Goal: Task Accomplishment & Management: Manage account settings

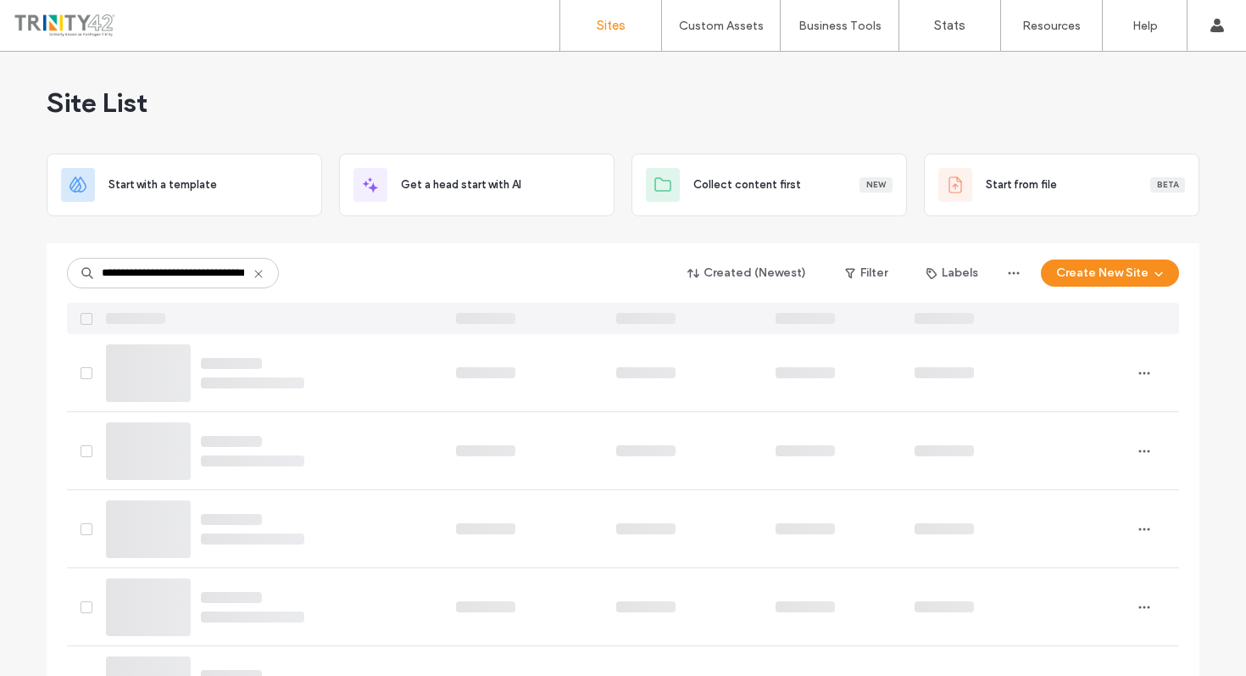
click at [254, 279] on icon at bounding box center [259, 274] width 14 height 14
paste input "**********"
type input "**********"
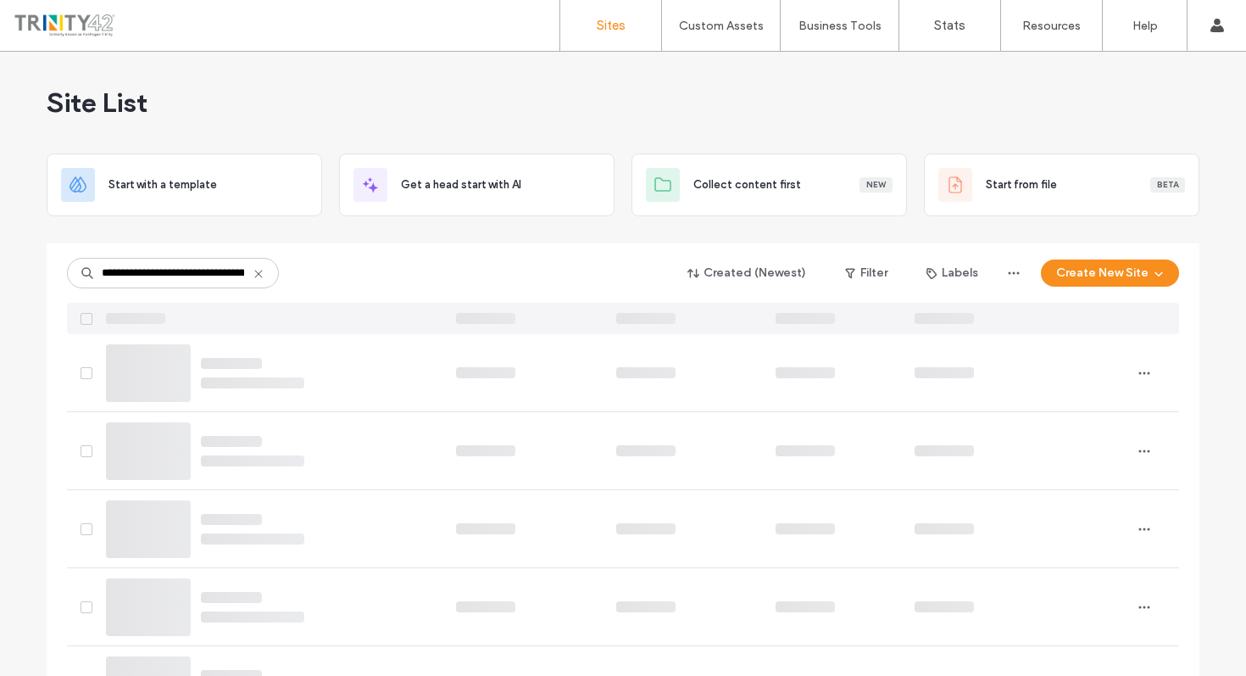
click at [371, 285] on div "**********" at bounding box center [623, 273] width 1112 height 32
click at [343, 276] on div "**********" at bounding box center [623, 273] width 1112 height 32
click at [257, 276] on icon at bounding box center [259, 274] width 14 height 14
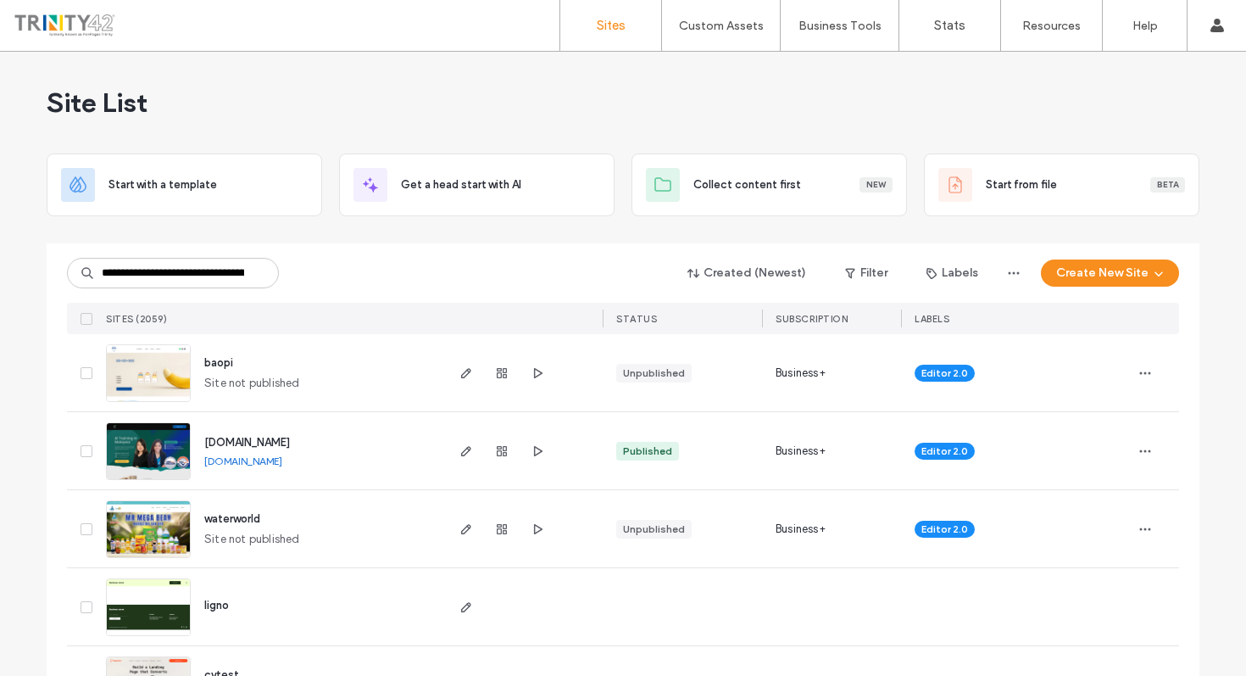
scroll to position [0, 92]
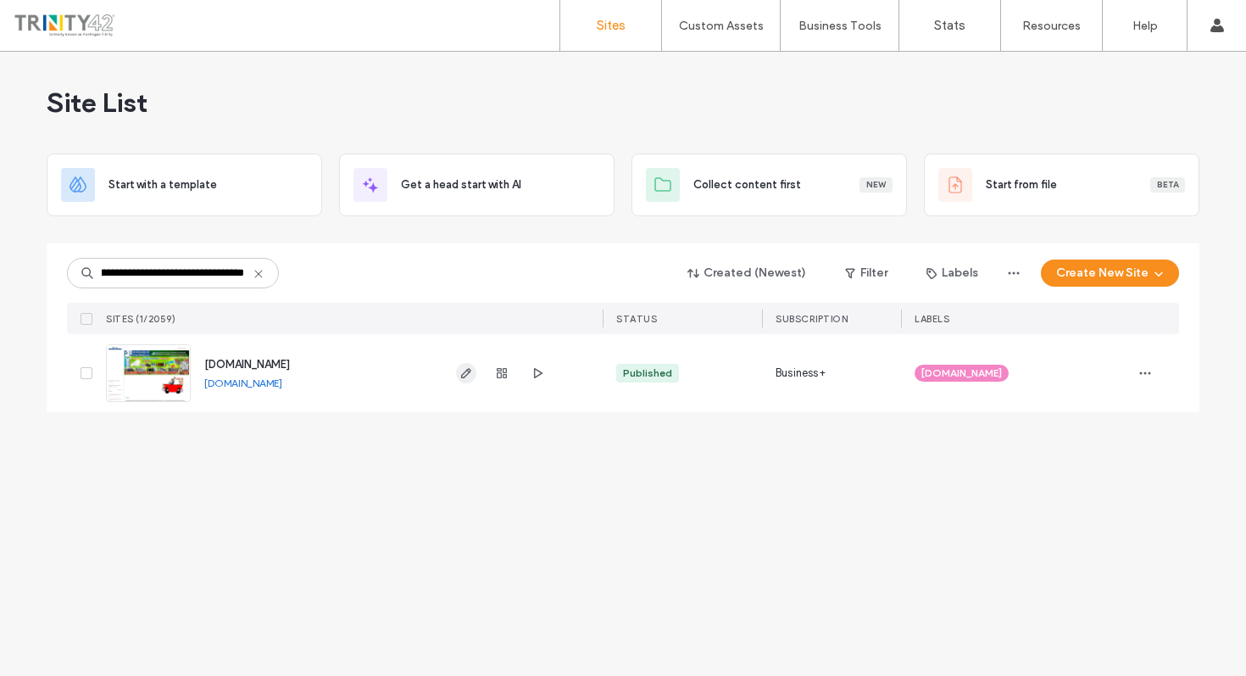
type input "**********"
click at [463, 379] on icon "button" at bounding box center [467, 373] width 14 height 14
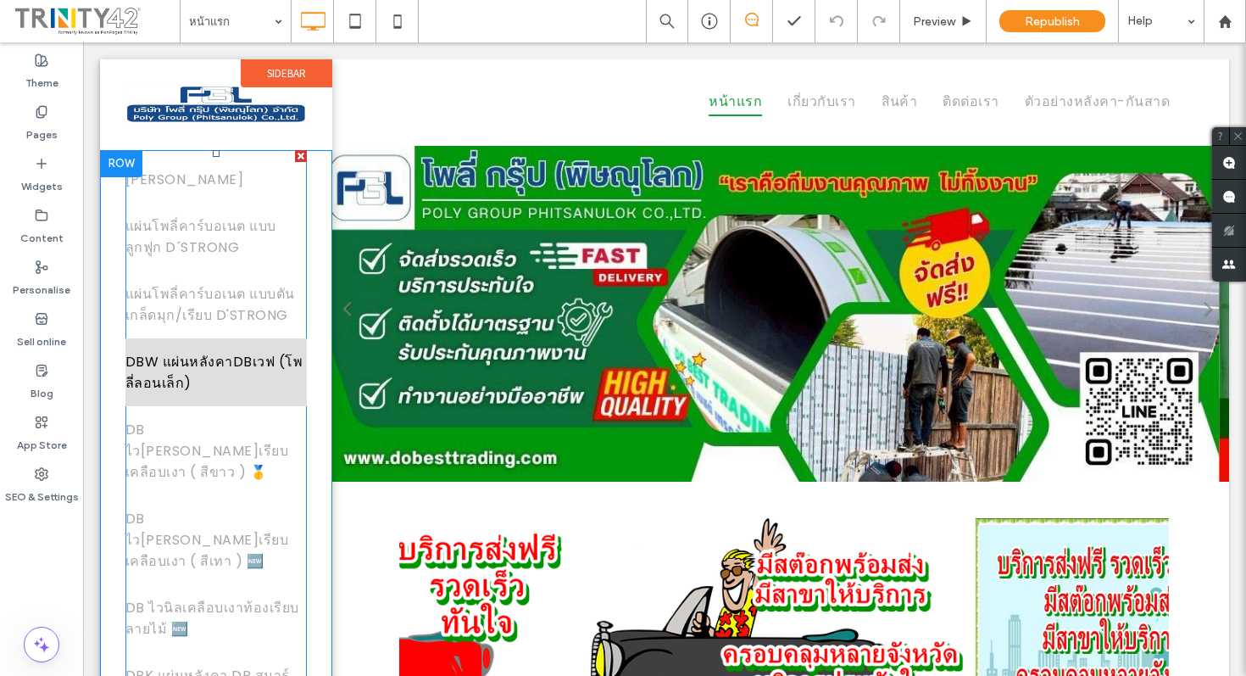
click at [198, 360] on span "DBW แผ่นหลังคาDBเวฟ (โพลี่ลอนเล็ก)" at bounding box center [215, 372] width 181 height 42
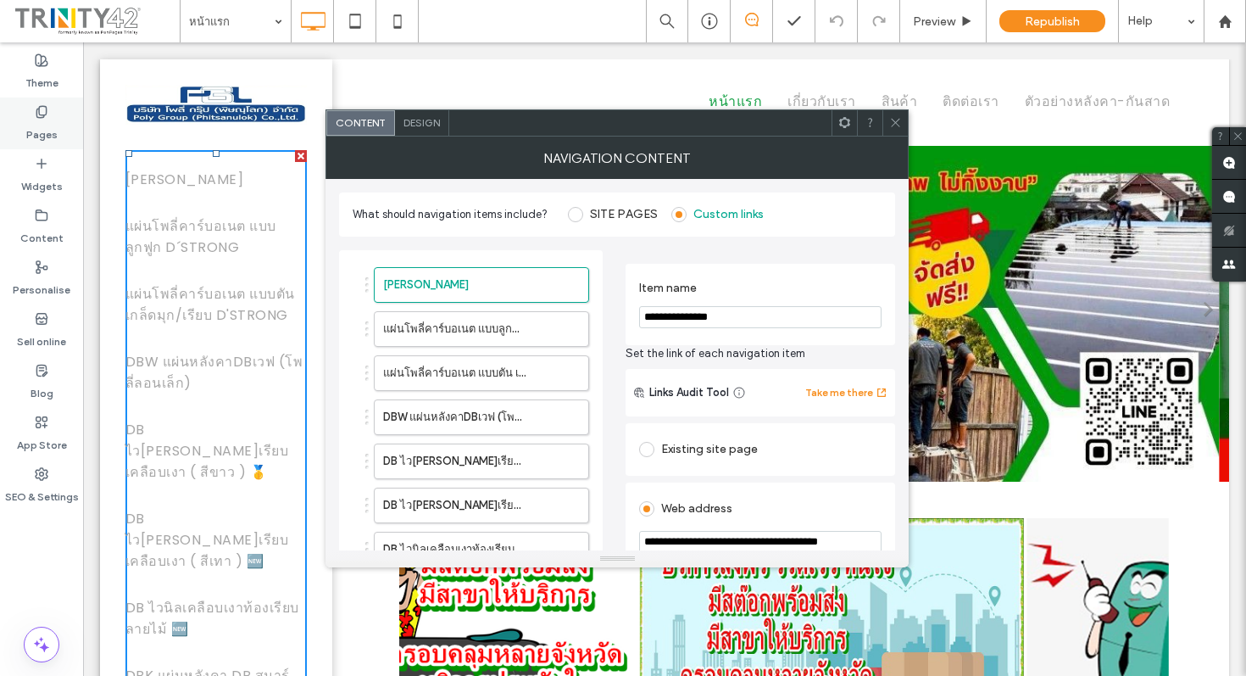
click at [29, 113] on div "Pages" at bounding box center [41, 124] width 83 height 52
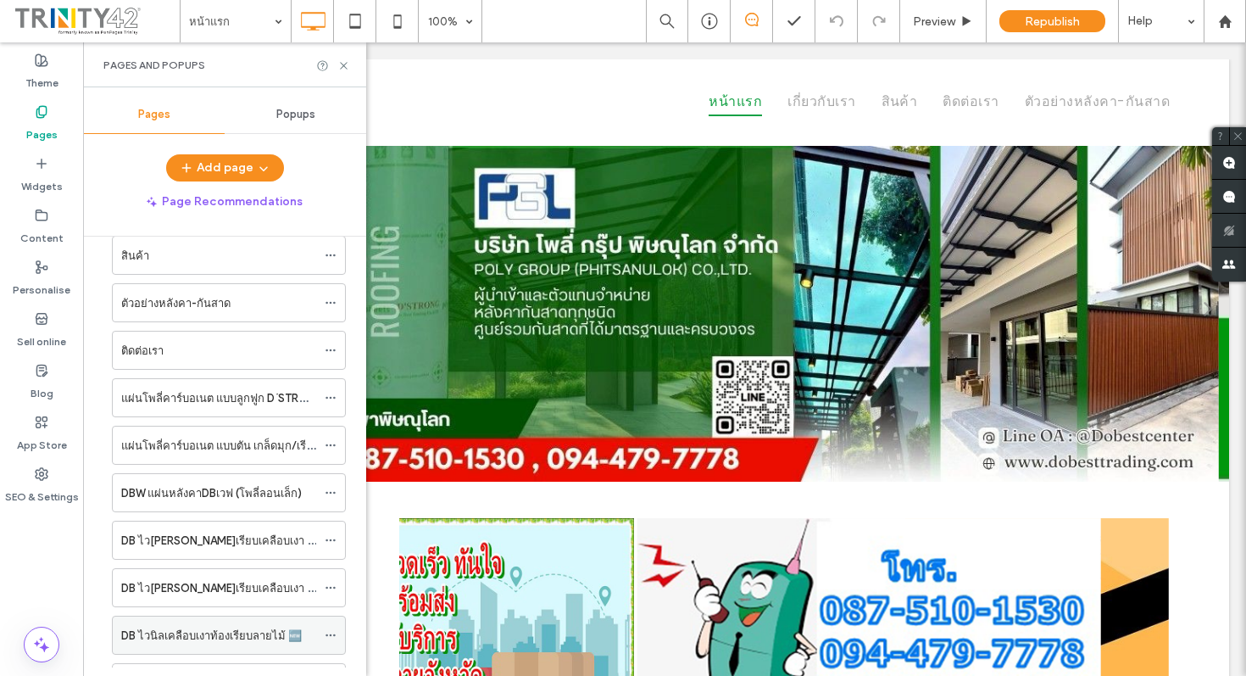
scroll to position [126, 0]
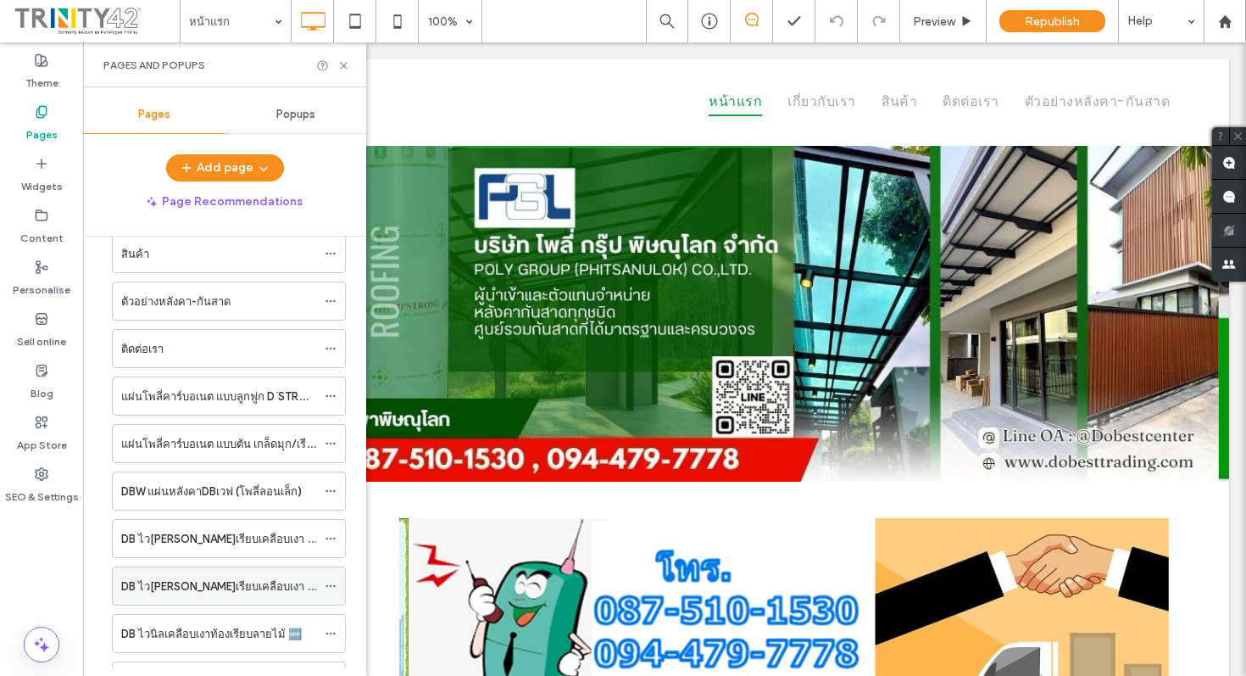
click at [215, 583] on label "DB ไวนิลท้องเรียบเคลือบเงา ( สีเทา ) 🆕" at bounding box center [240, 586] width 238 height 30
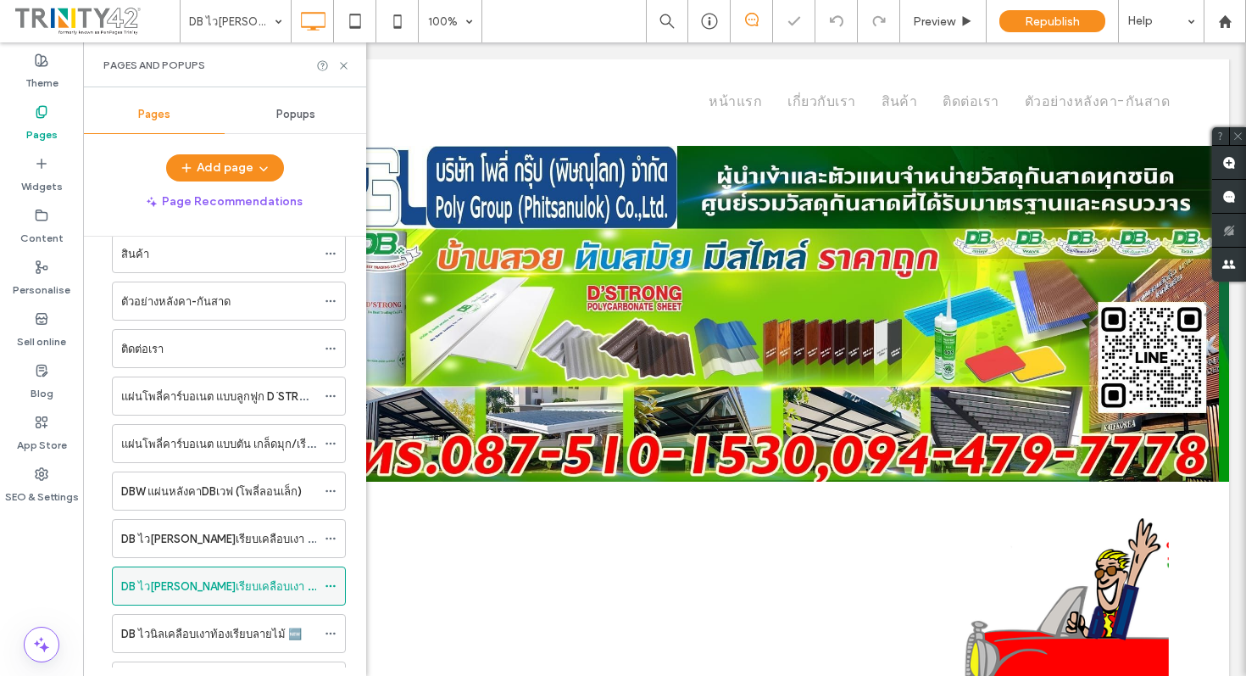
click at [331, 584] on icon at bounding box center [331, 586] width 12 height 12
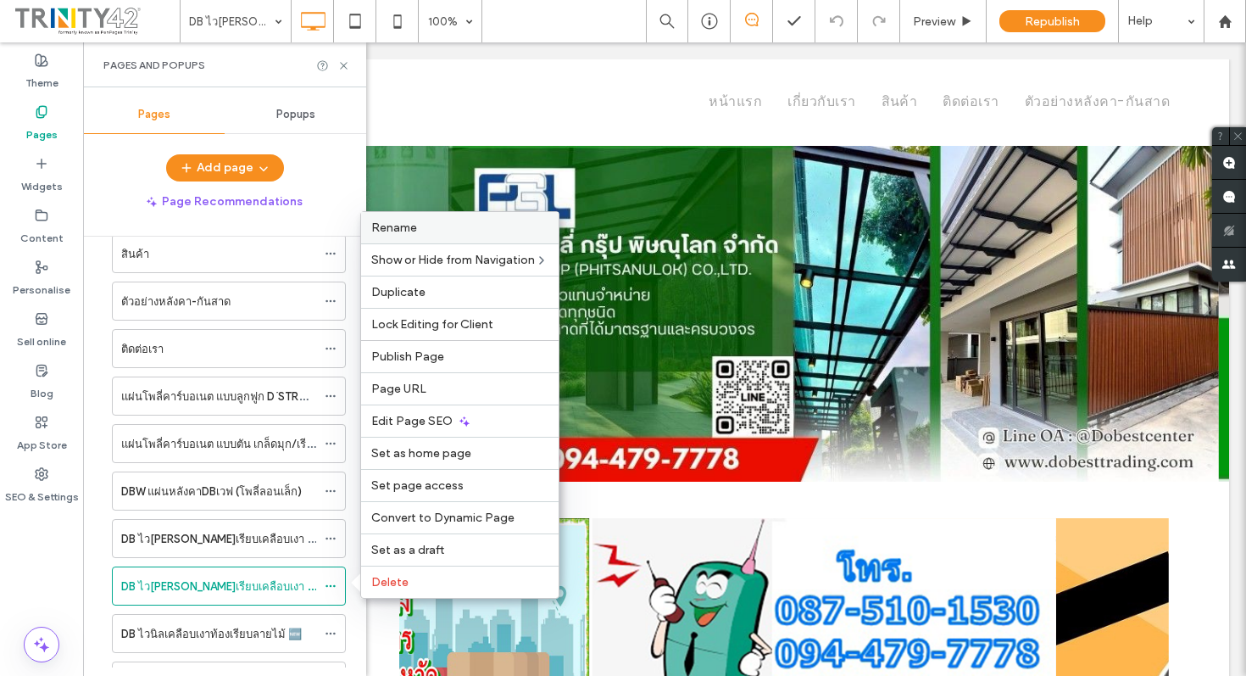
click at [437, 232] on label "Rename" at bounding box center [459, 227] width 177 height 14
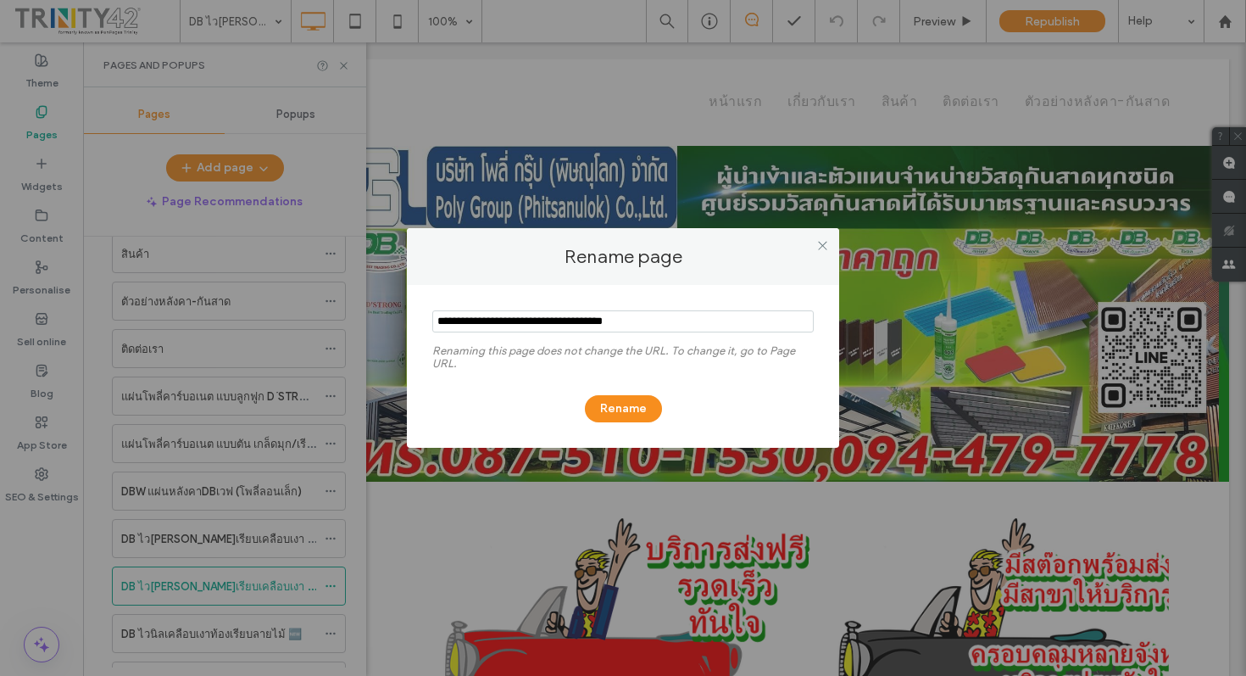
click at [557, 320] on input "notEmpty" at bounding box center [623, 321] width 382 height 22
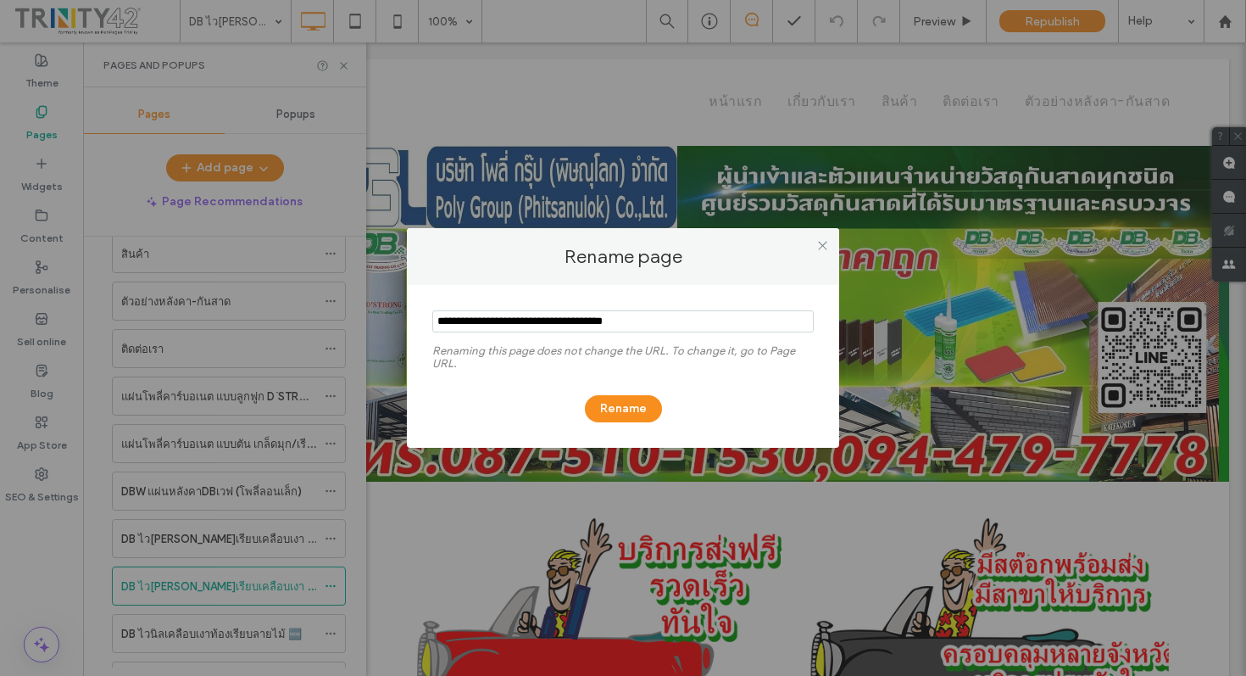
click at [557, 320] on input "notEmpty" at bounding box center [623, 321] width 382 height 22
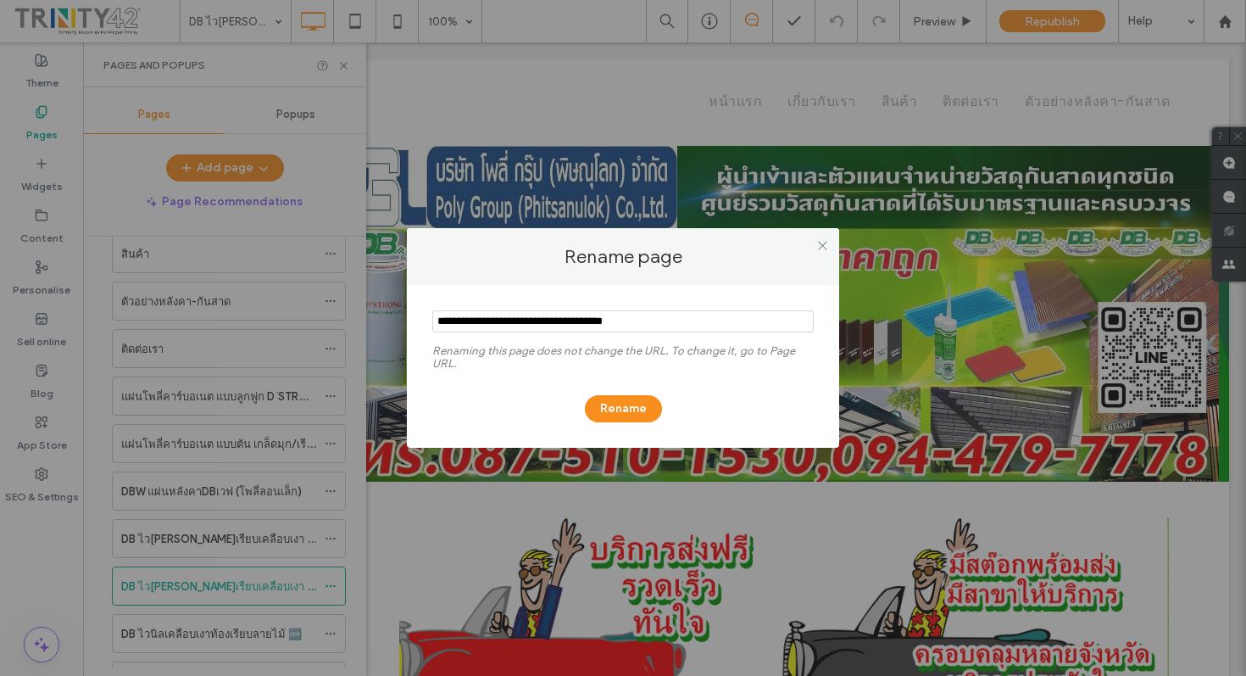
click at [557, 320] on input "notEmpty" at bounding box center [623, 321] width 382 height 22
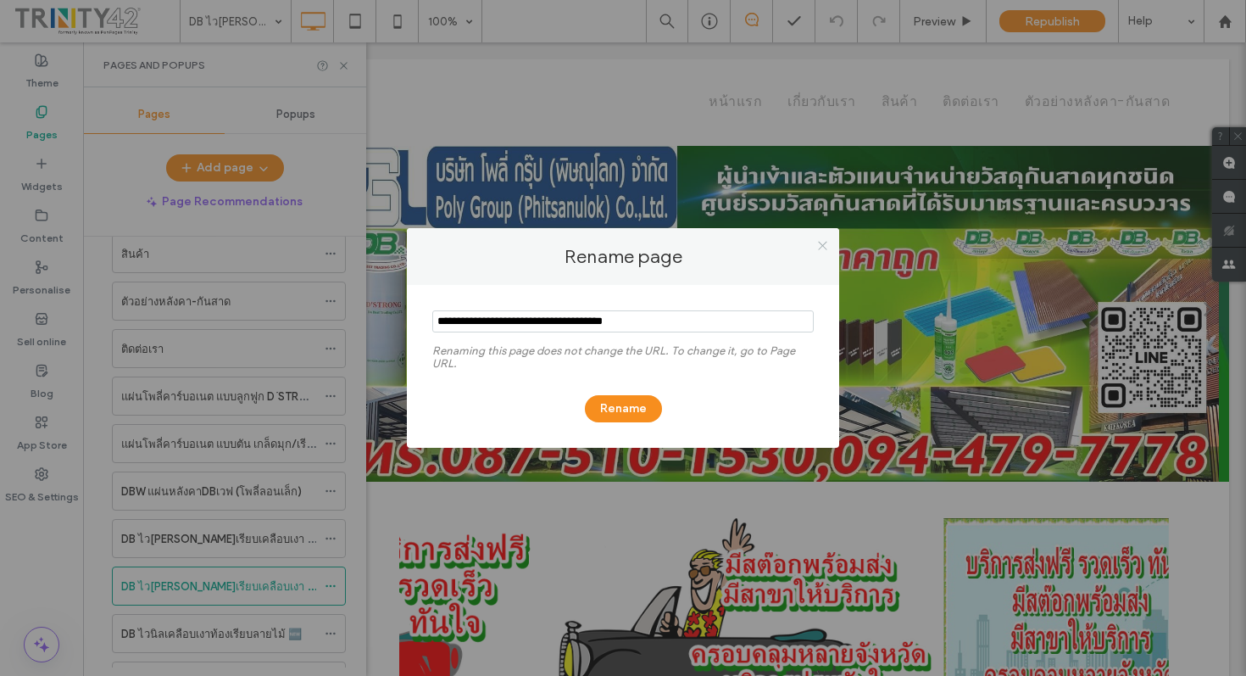
click at [826, 245] on icon at bounding box center [822, 245] width 13 height 13
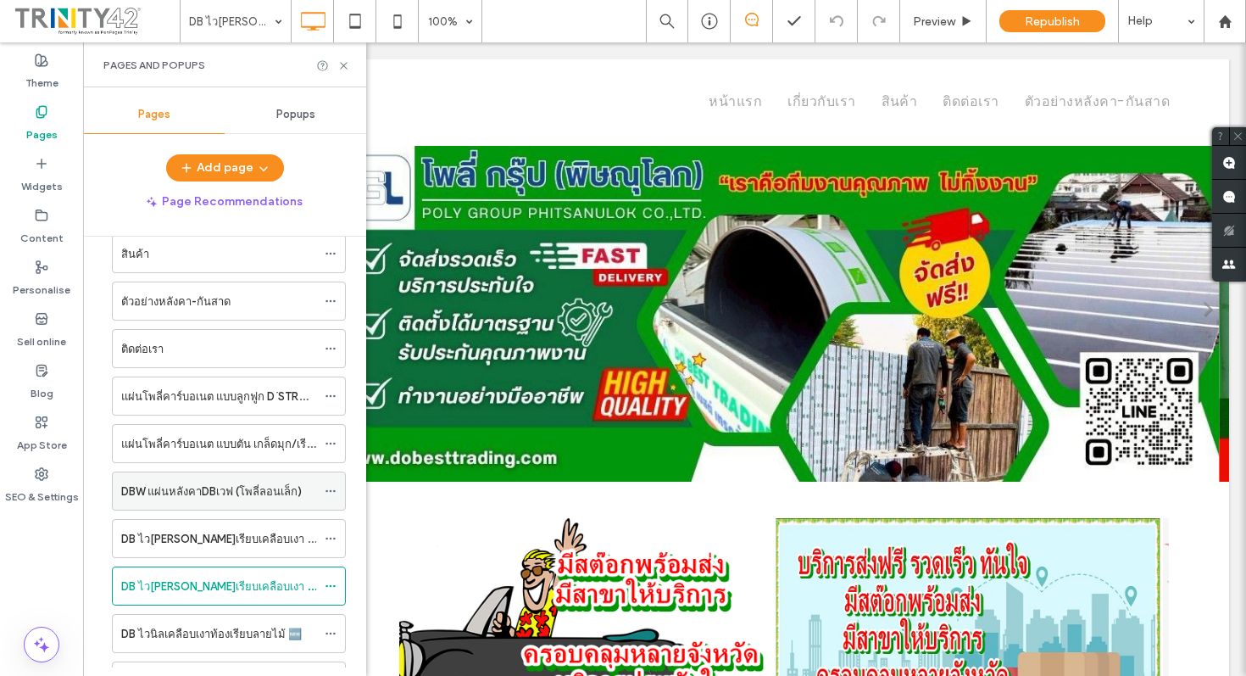
scroll to position [123, 0]
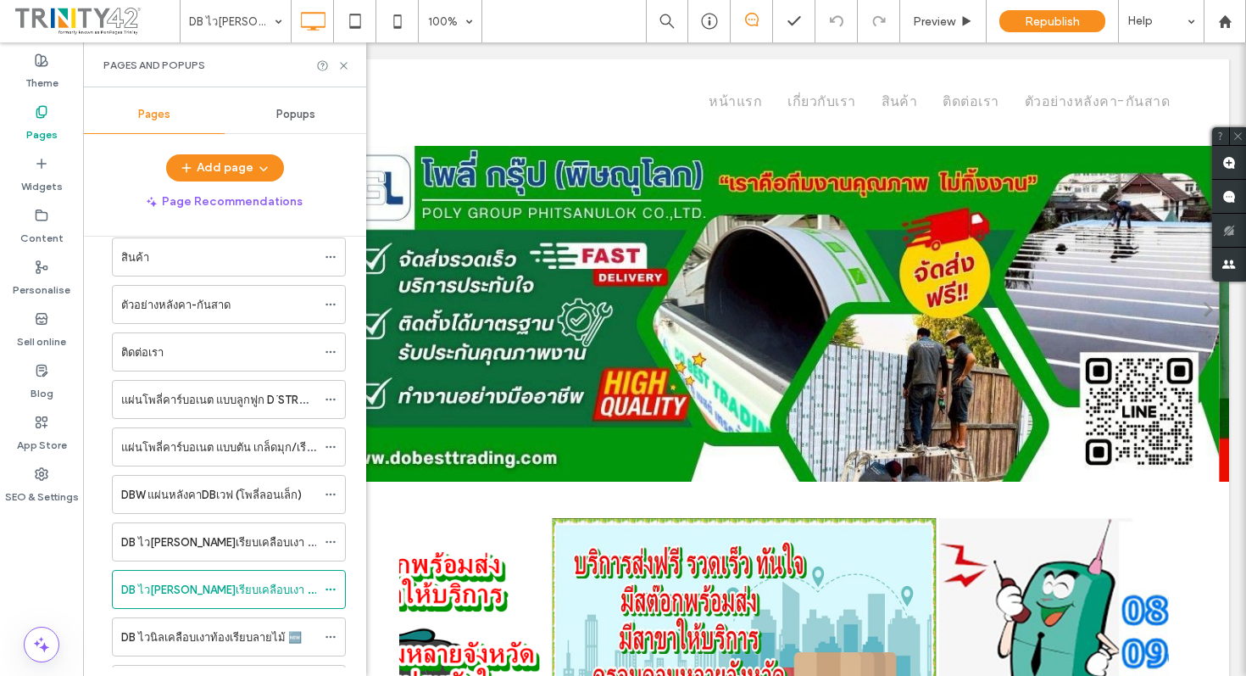
click at [46, 114] on icon at bounding box center [42, 112] width 14 height 14
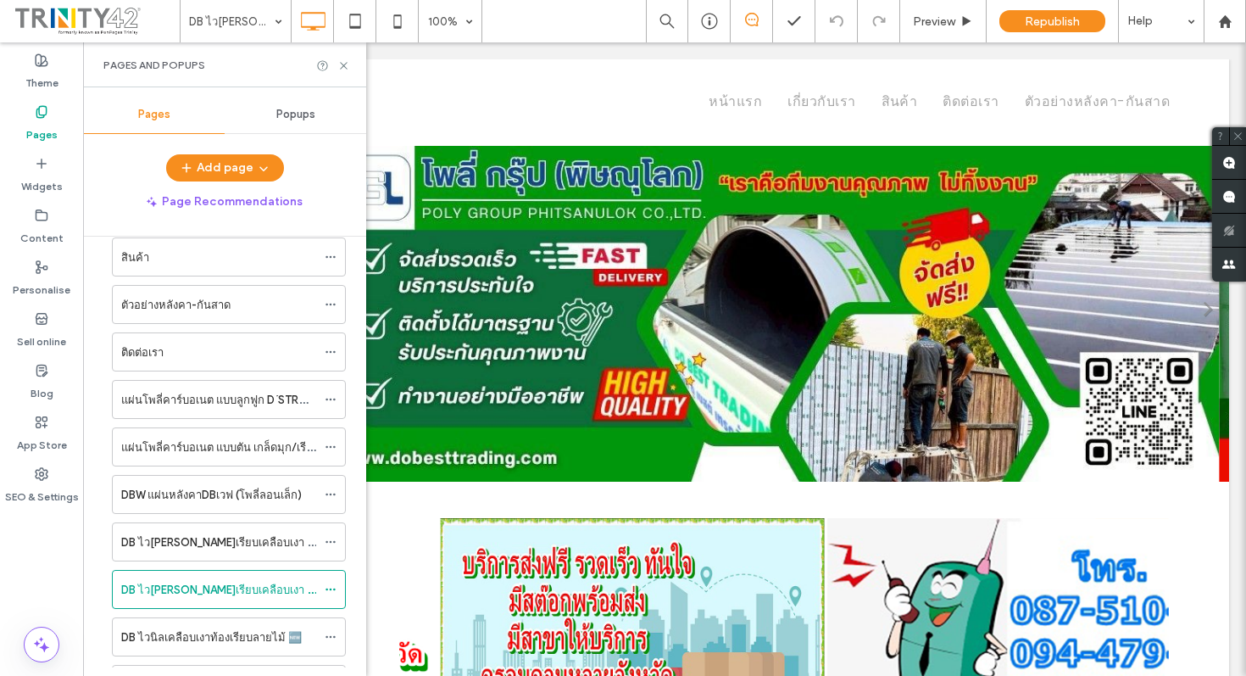
click at [37, 115] on icon at bounding box center [42, 112] width 14 height 14
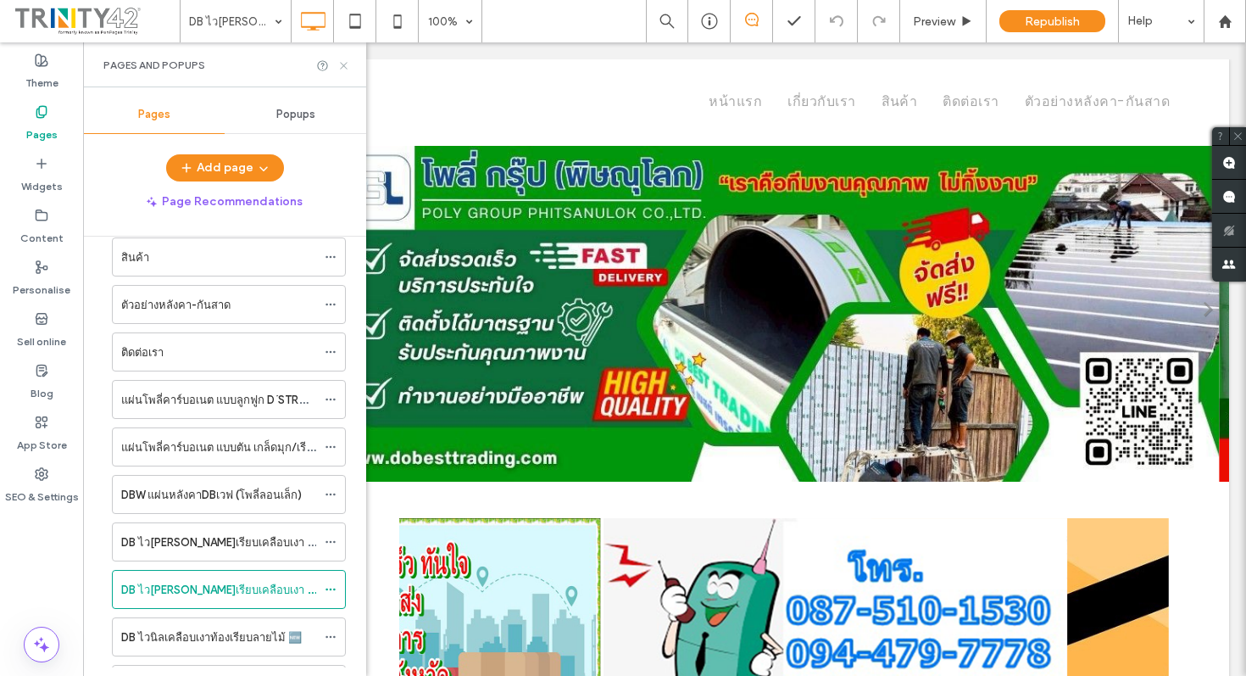
drag, startPoint x: 349, startPoint y: 69, endPoint x: 266, endPoint y: 26, distance: 93.3
click at [349, 69] on icon at bounding box center [343, 65] width 13 height 13
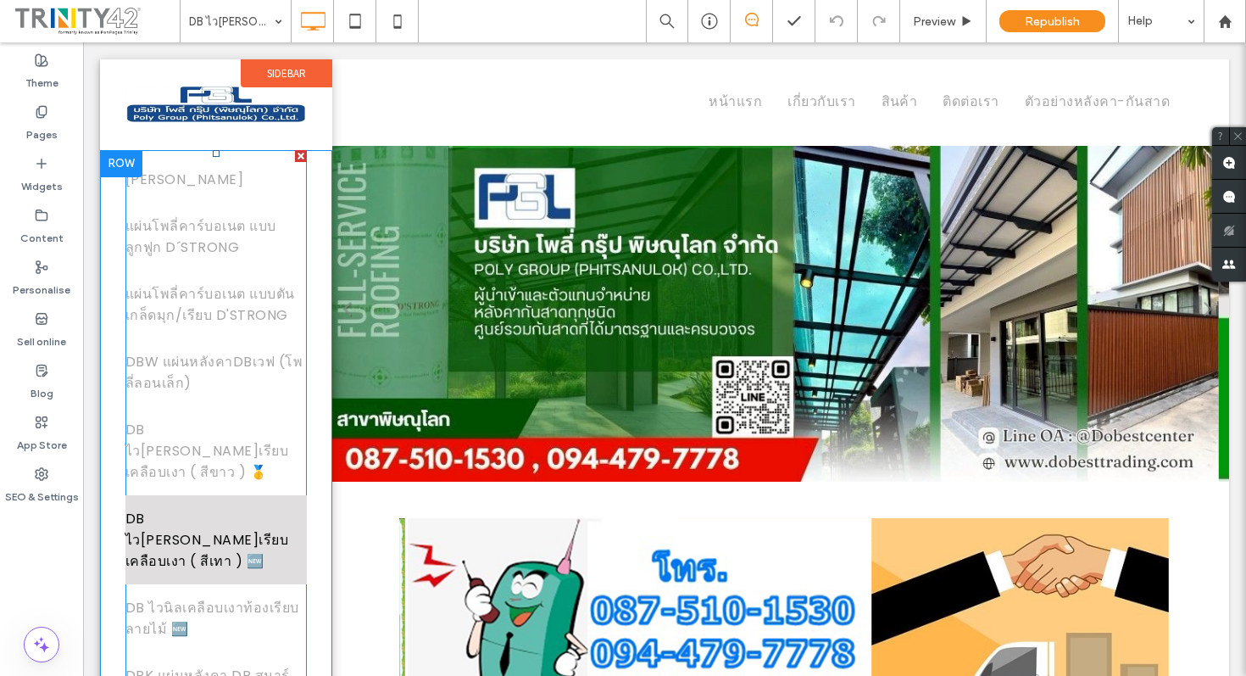
click at [220, 511] on span "DB ไวนิลท้องเรียบเคลือบเงา ( สีเทา ) 🆕" at bounding box center [215, 540] width 181 height 64
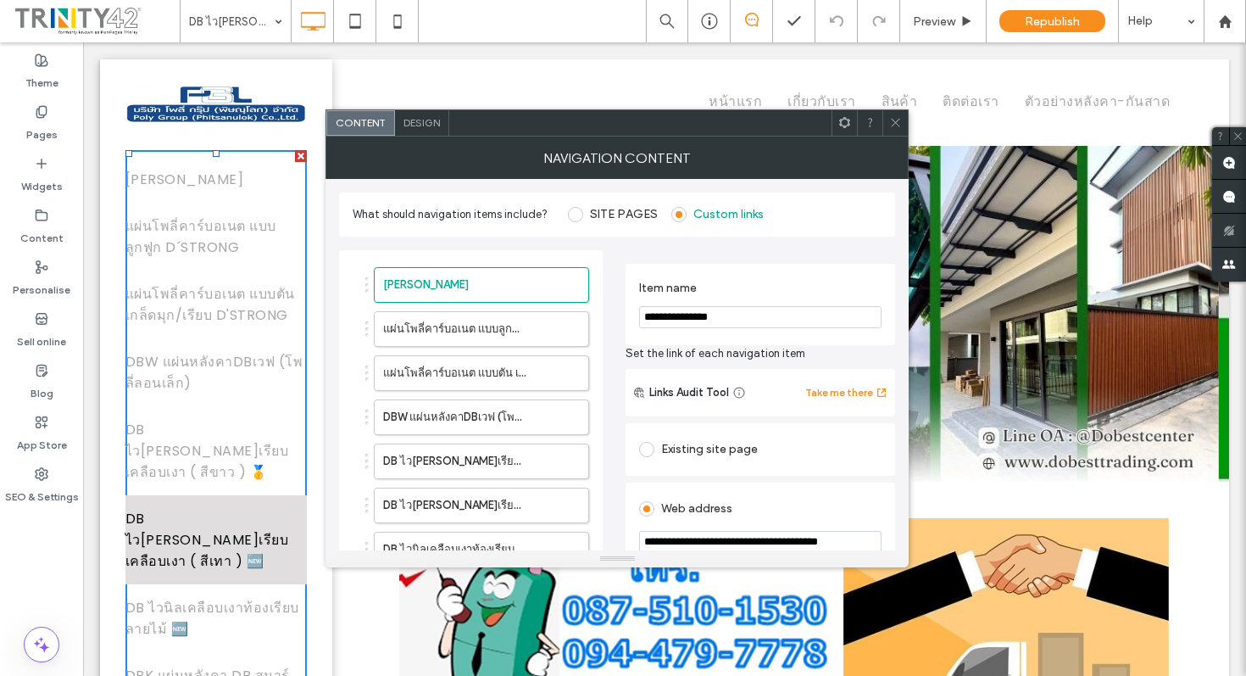
click at [220, 511] on span "DB ไวนิลท้องเรียบเคลือบเงา ( สีเทา ) 🆕" at bounding box center [215, 540] width 181 height 64
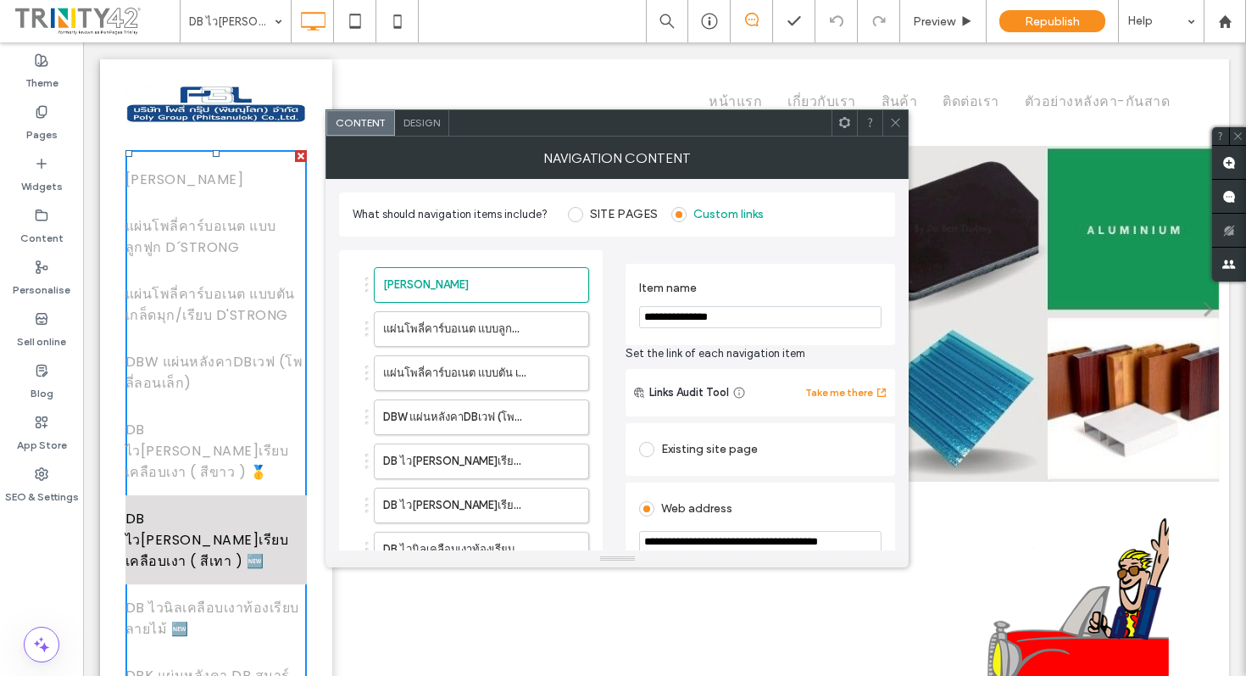
click at [756, 322] on input "**********" at bounding box center [760, 317] width 243 height 22
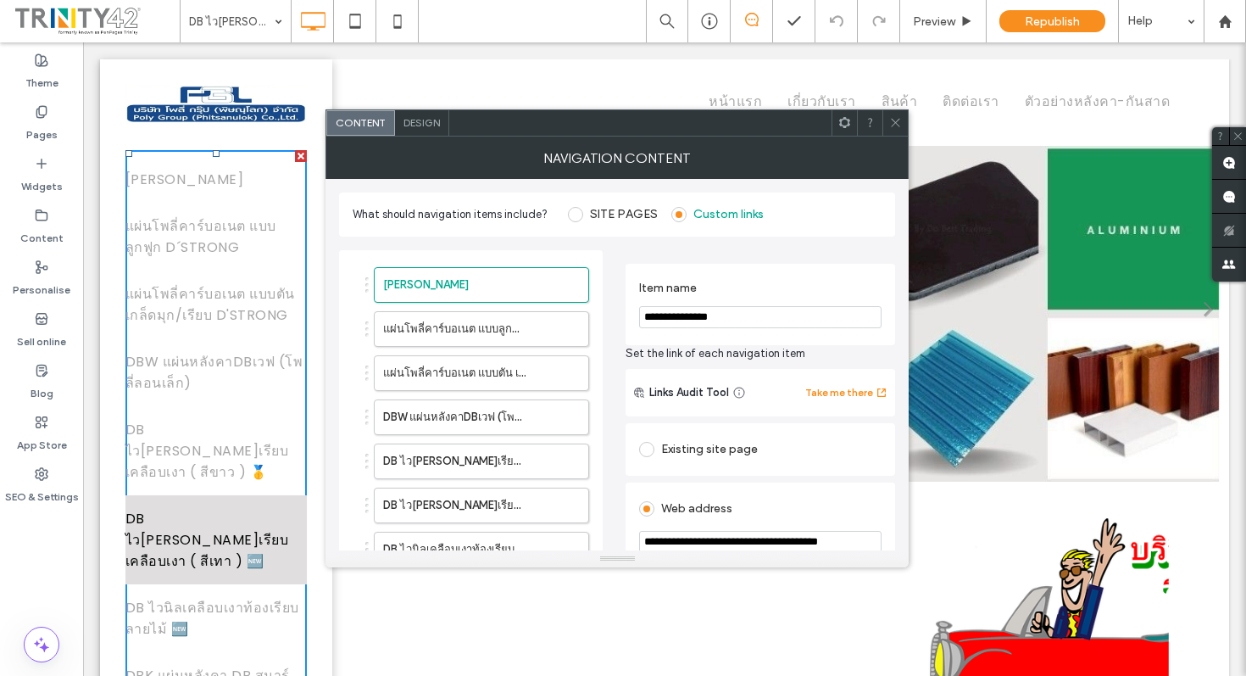
click at [756, 322] on input "**********" at bounding box center [760, 317] width 243 height 22
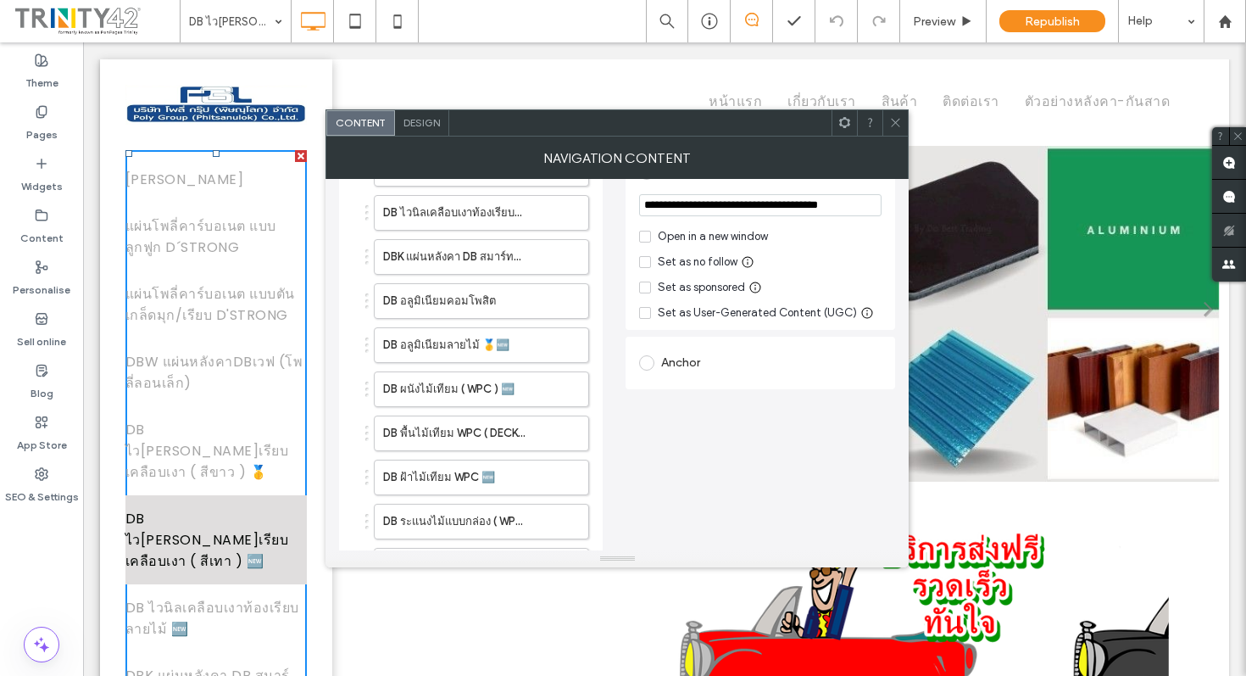
scroll to position [366, 0]
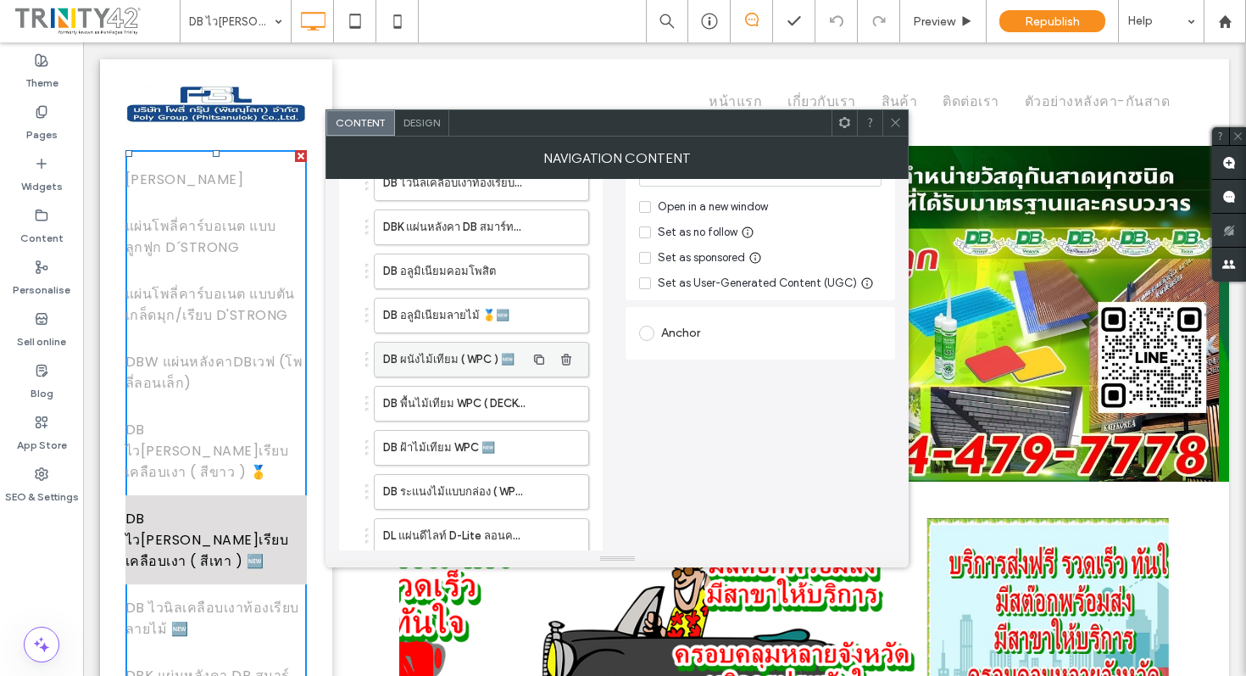
click at [416, 355] on label "DB ผนังไม้เทียม ( WPC ) 🆕" at bounding box center [454, 360] width 142 height 34
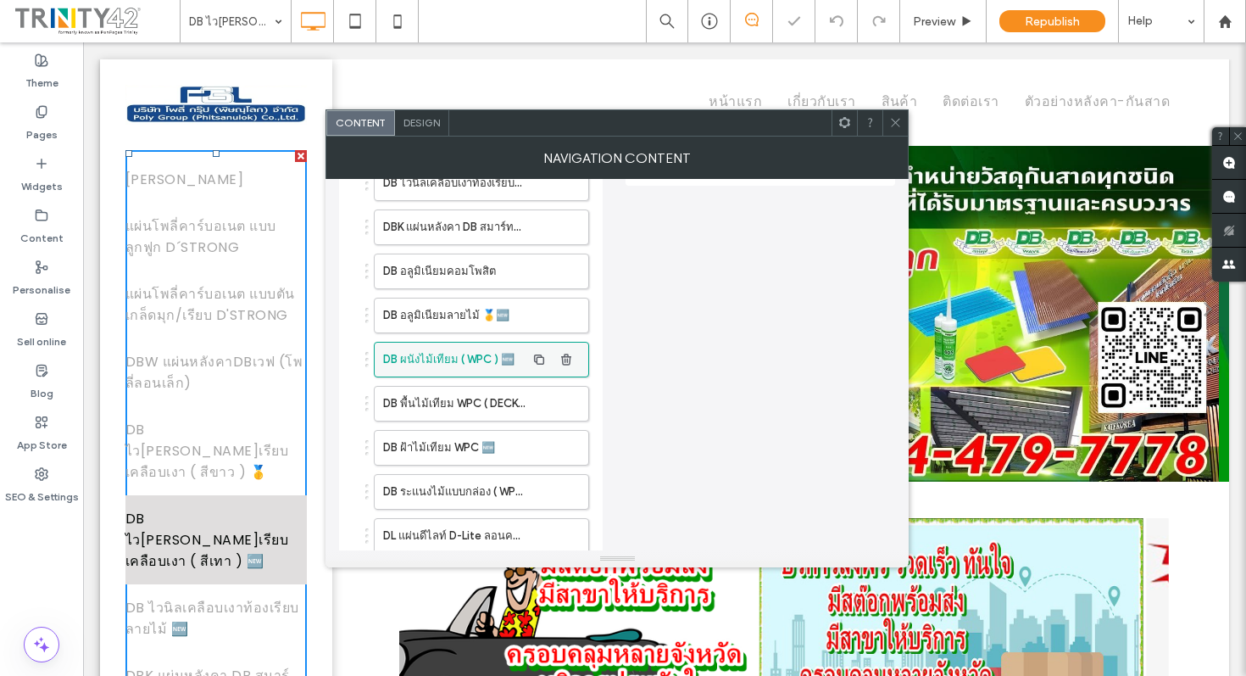
click at [418, 357] on label "DB ผนังไม้เทียม ( WPC ) 🆕" at bounding box center [454, 360] width 142 height 34
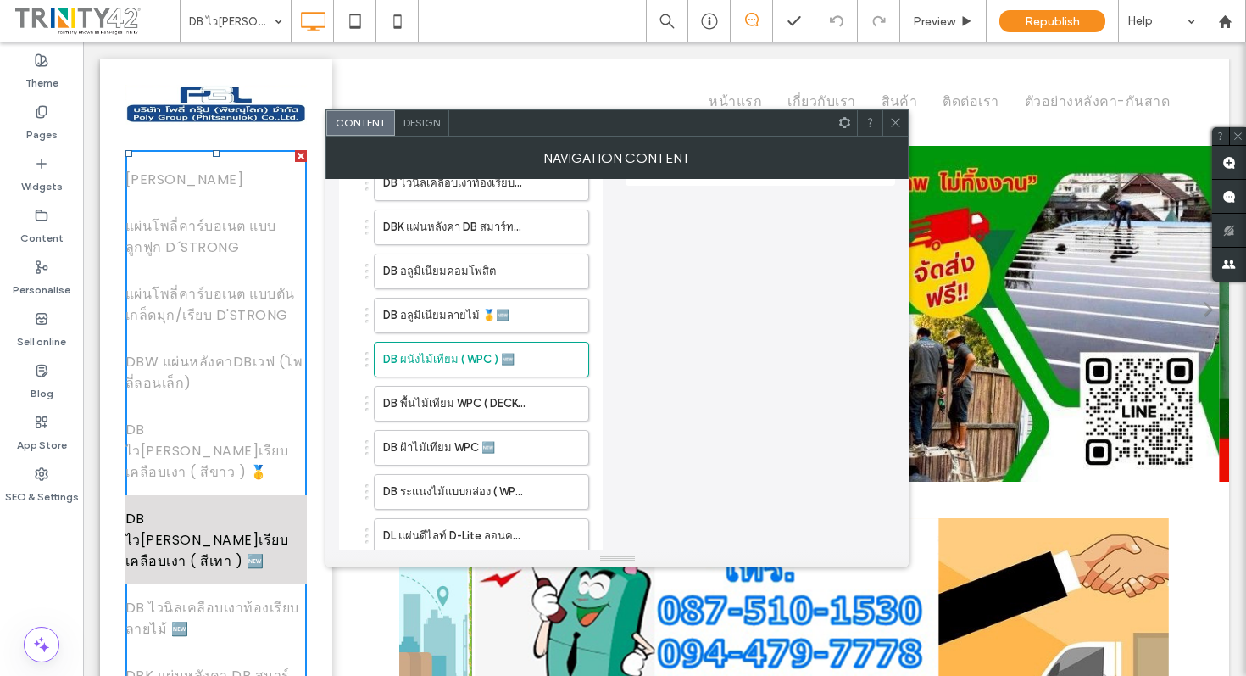
click at [429, 135] on div "Design" at bounding box center [422, 122] width 54 height 25
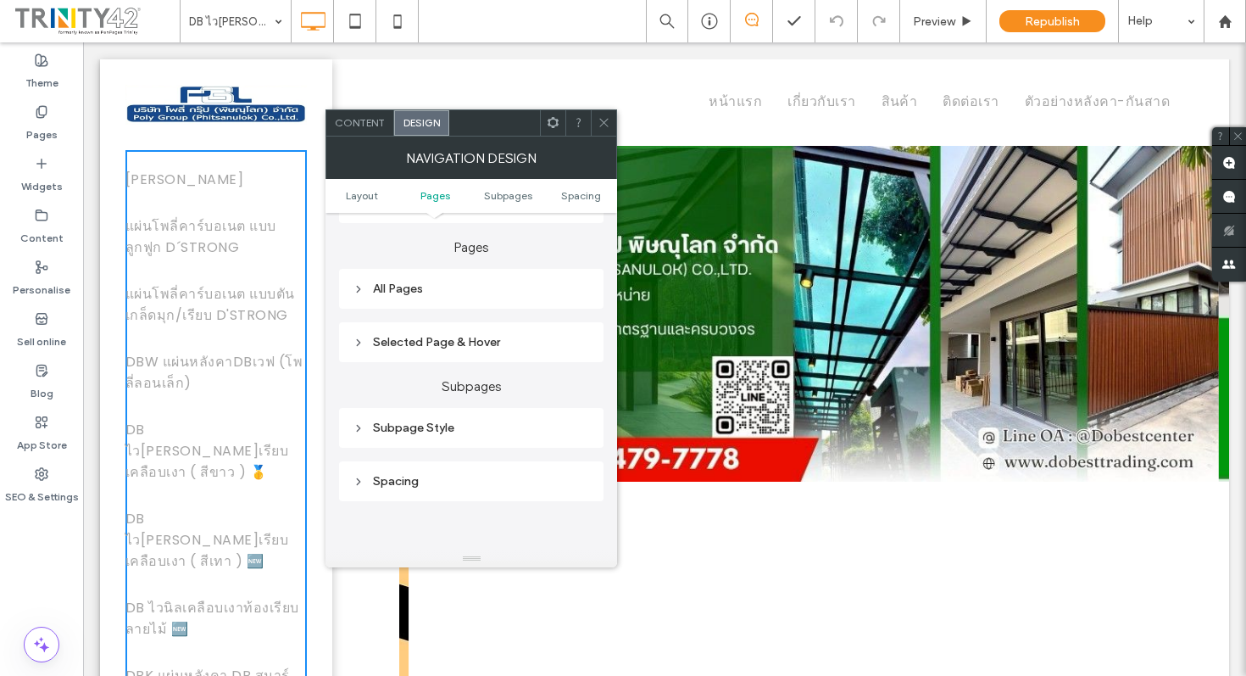
scroll to position [303, 0]
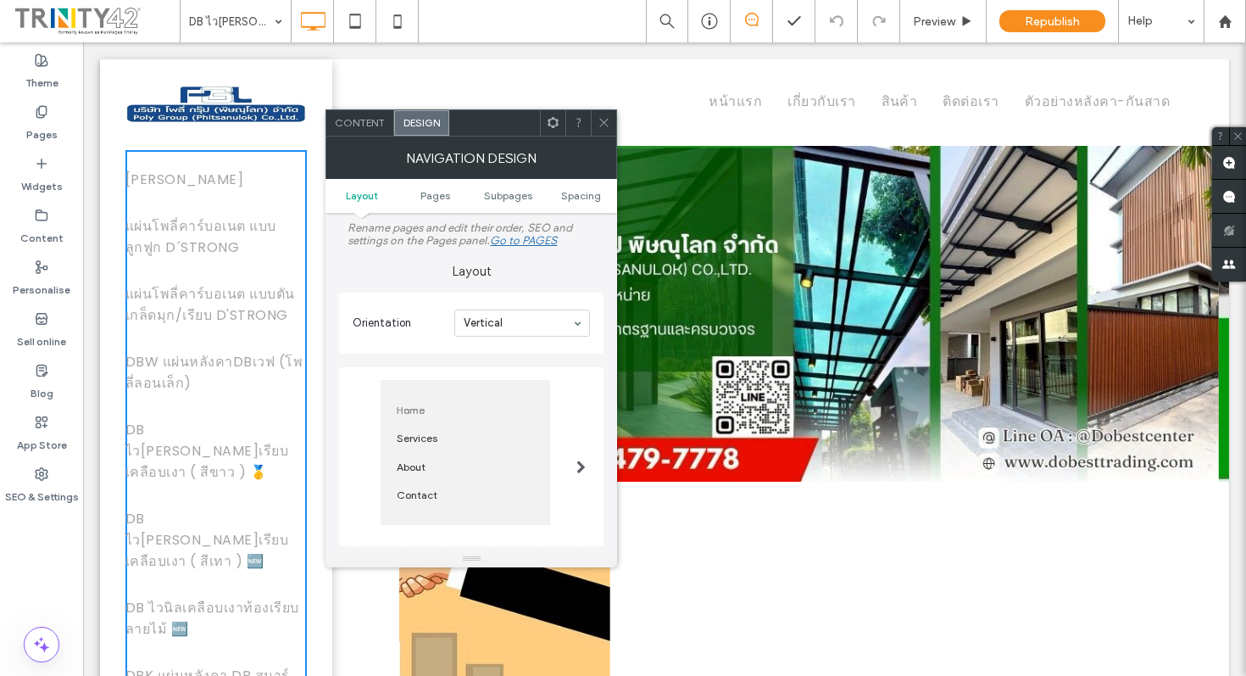
scroll to position [303, 0]
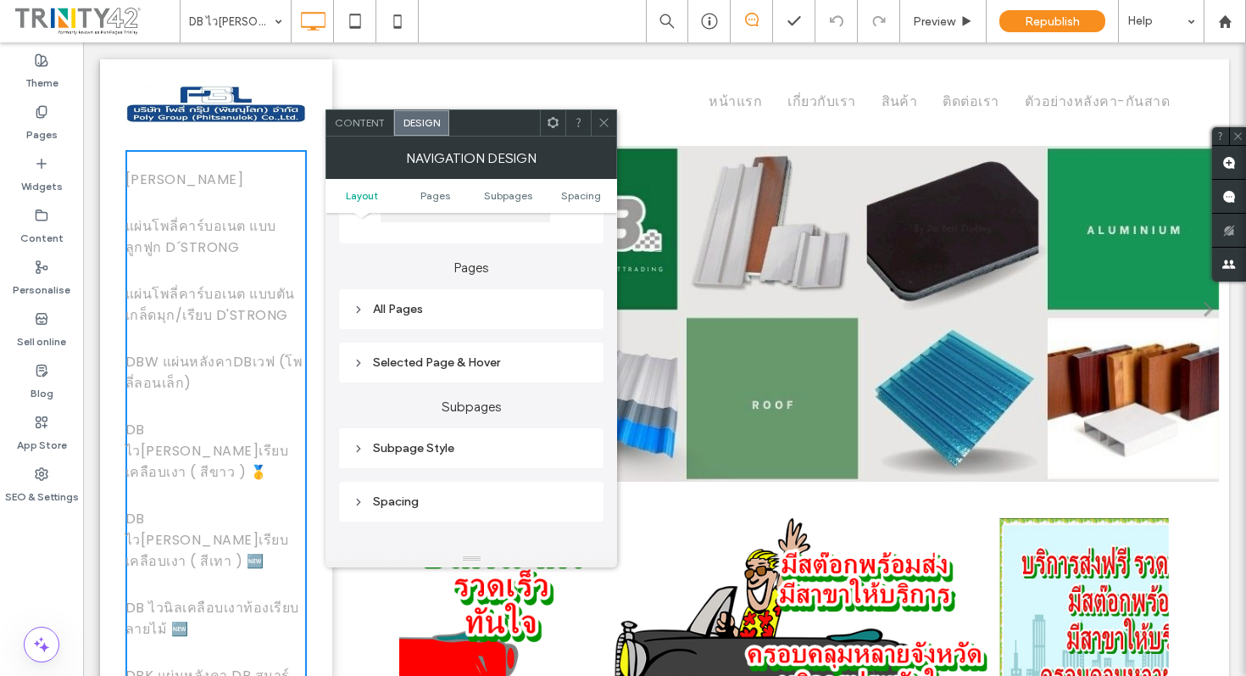
click at [429, 203] on ul "Layout Pages Subpages Spacing" at bounding box center [472, 196] width 292 height 34
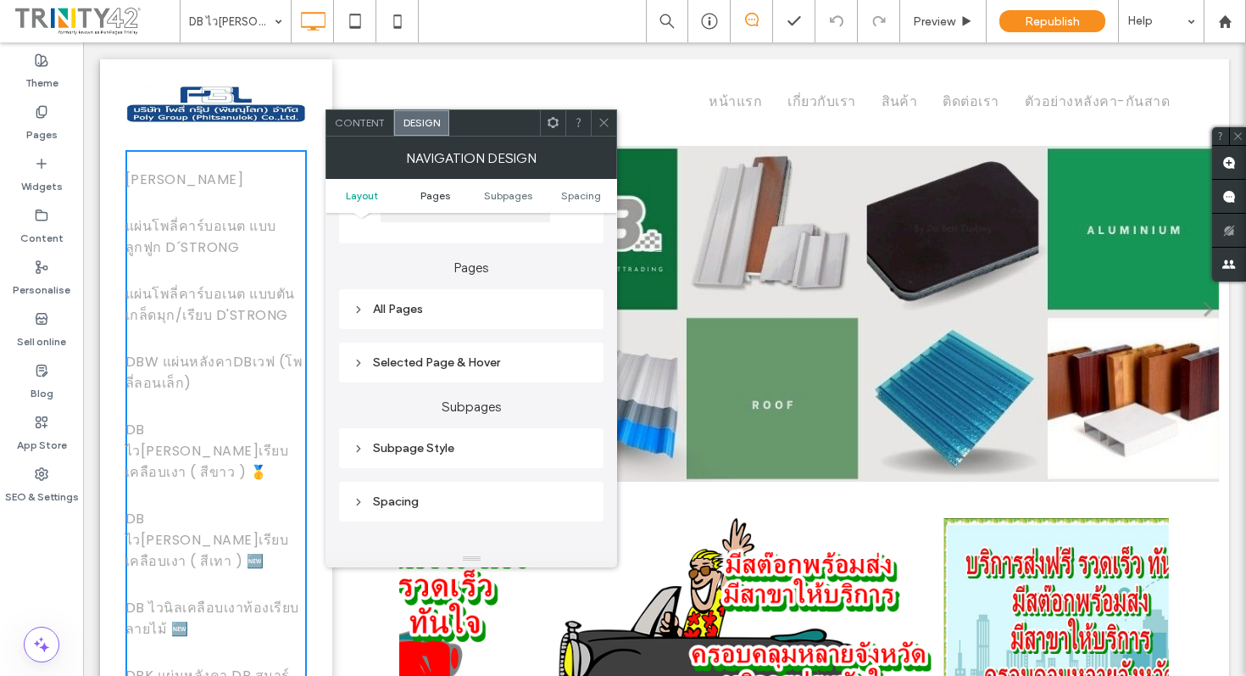
click at [430, 198] on span "Pages" at bounding box center [436, 195] width 30 height 13
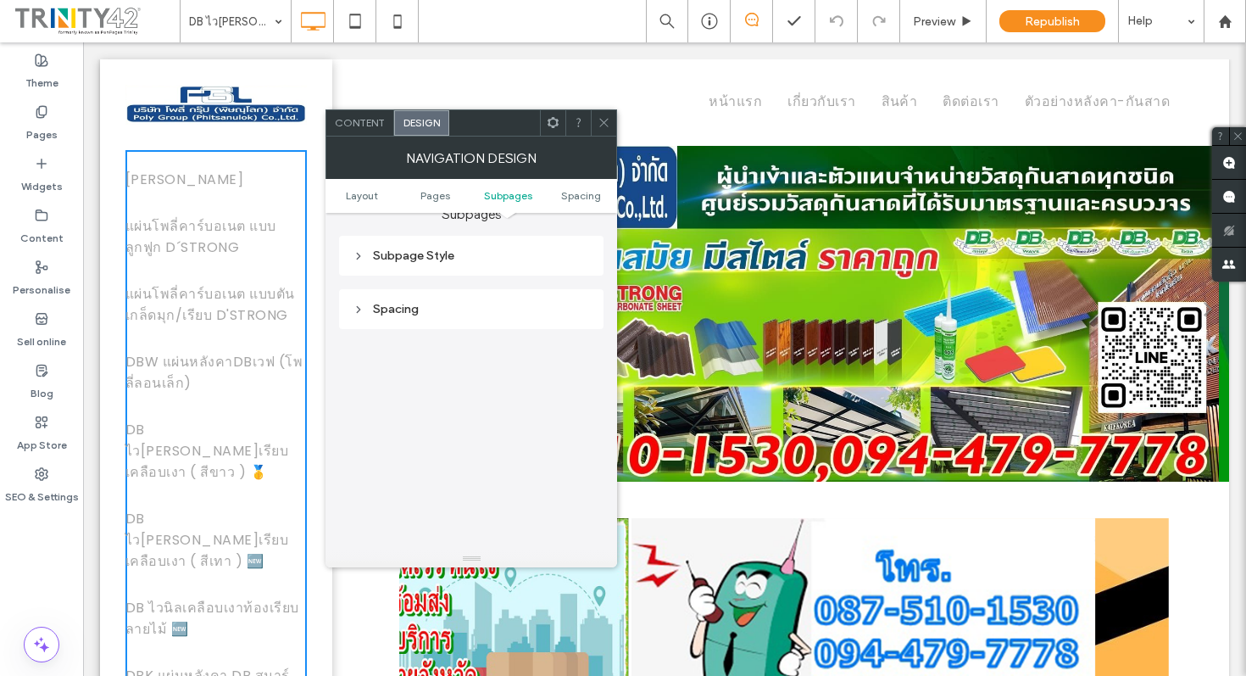
scroll to position [554, 0]
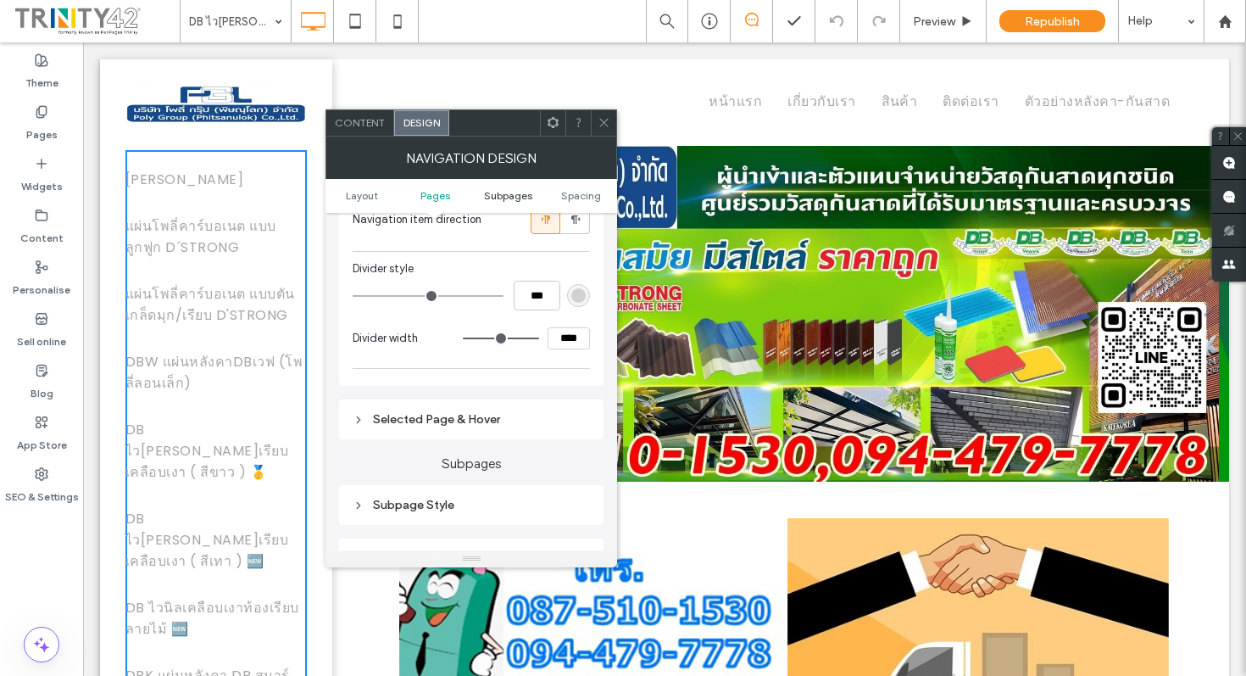
click at [498, 195] on span "Subpages" at bounding box center [508, 195] width 48 height 13
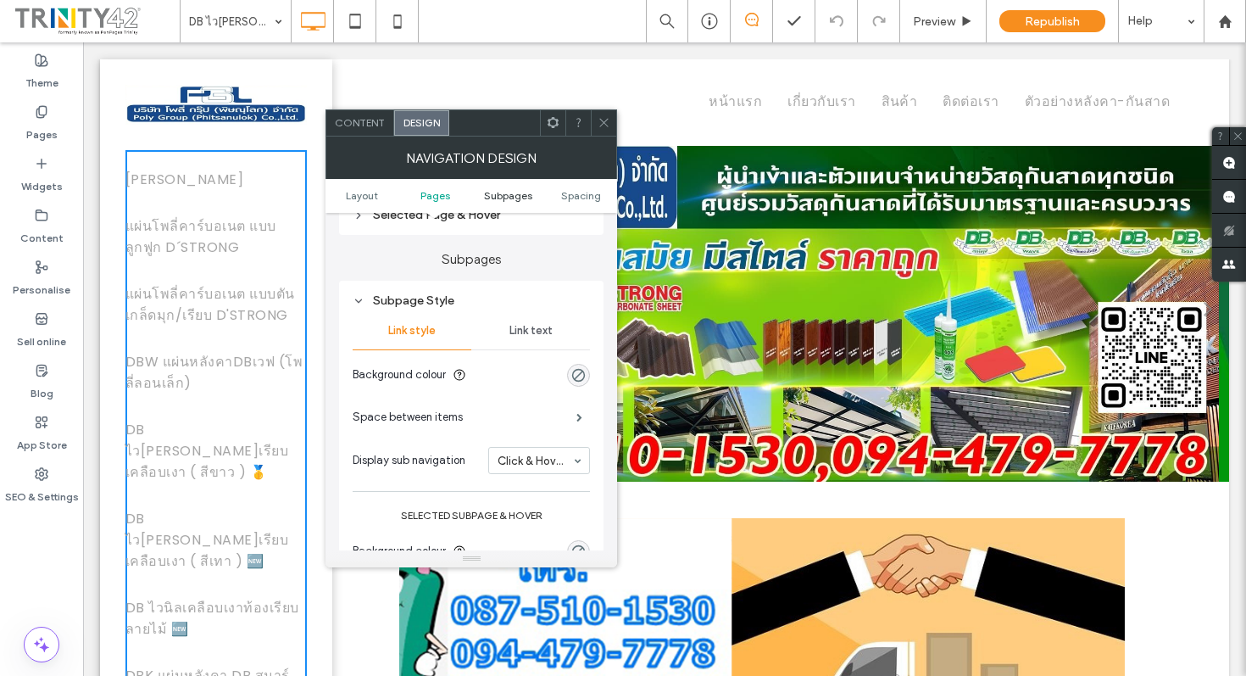
scroll to position [783, 0]
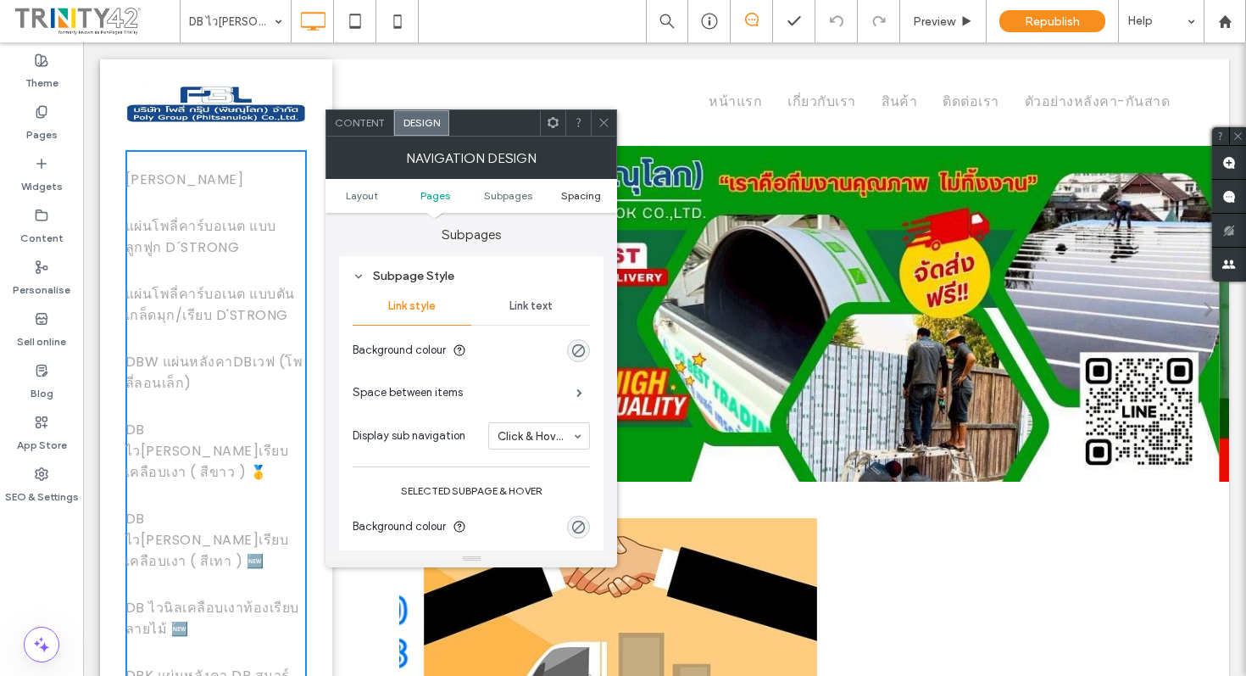
click at [573, 193] on span "Spacing" at bounding box center [581, 195] width 40 height 13
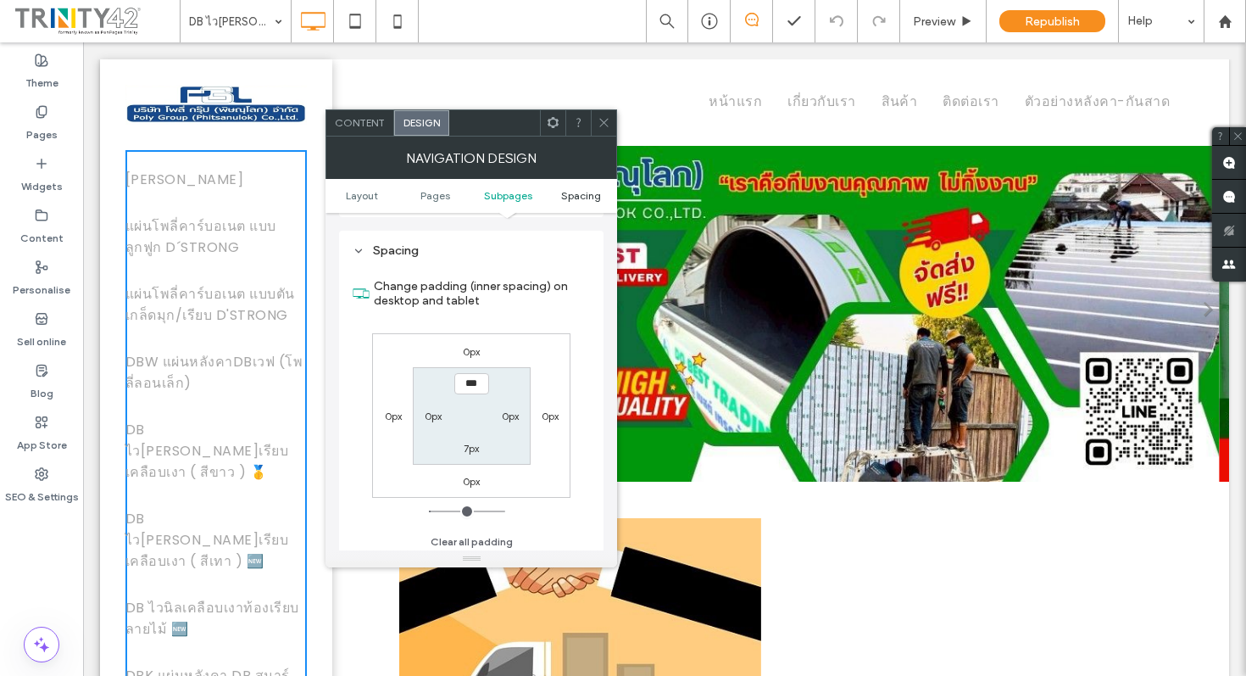
scroll to position [1129, 0]
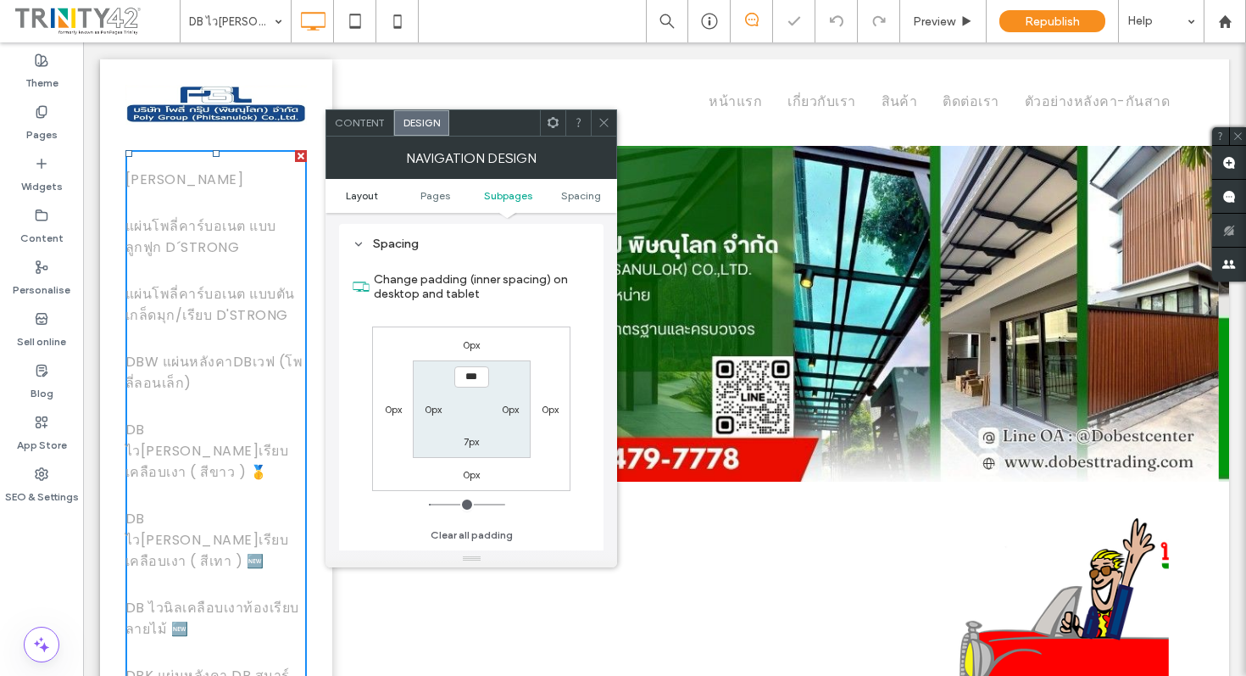
click at [353, 200] on span "Layout" at bounding box center [362, 195] width 32 height 13
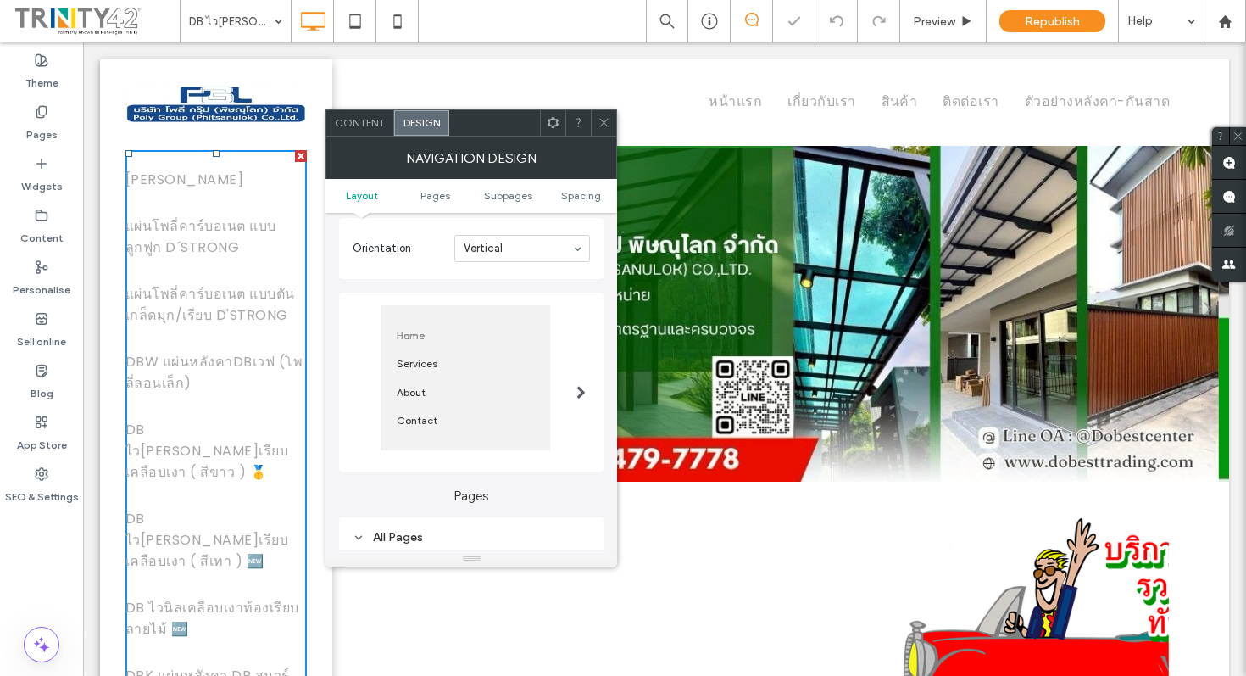
scroll to position [36, 0]
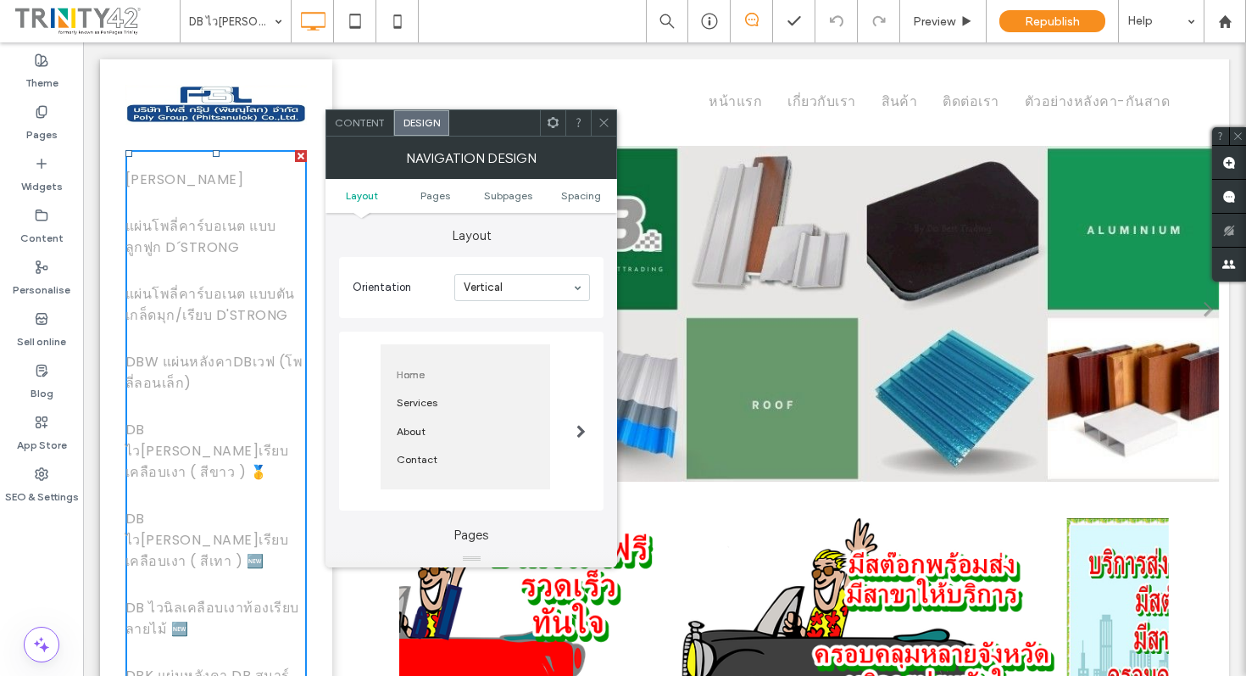
click at [359, 124] on span "Content" at bounding box center [360, 122] width 50 height 13
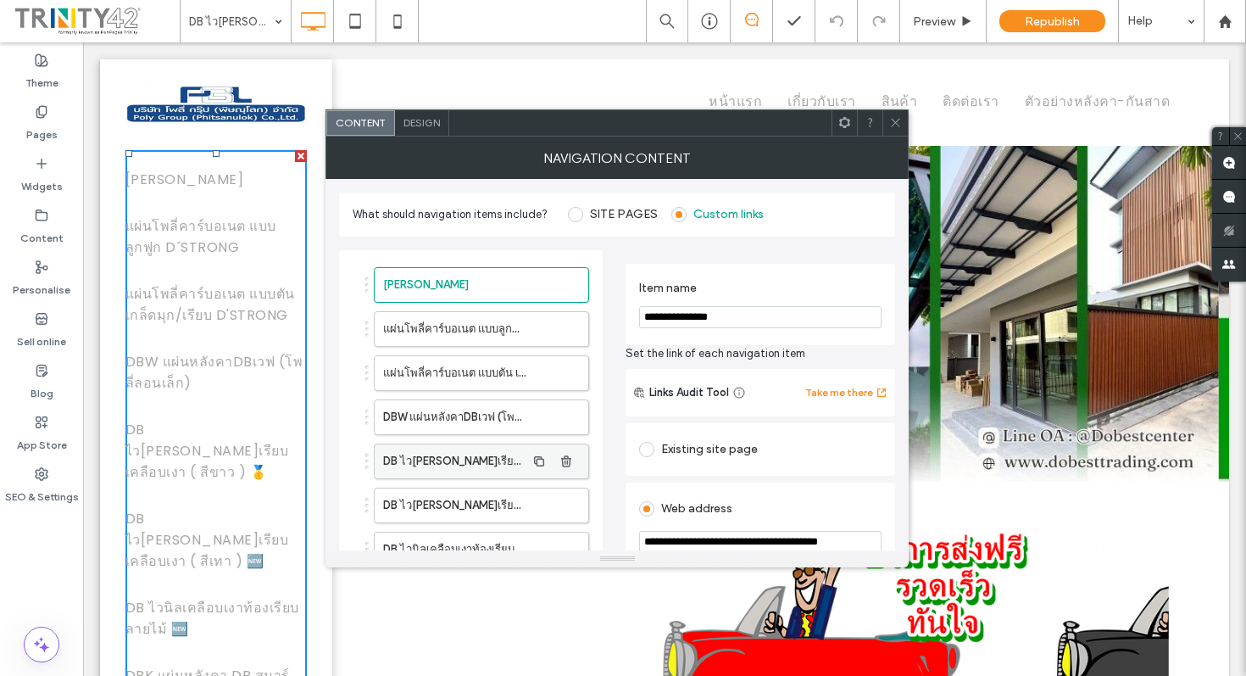
click at [490, 459] on label "DB ไว[PERSON_NAME]เรียบเคลือบเงา ( สีขาว ) 🥇" at bounding box center [454, 461] width 142 height 34
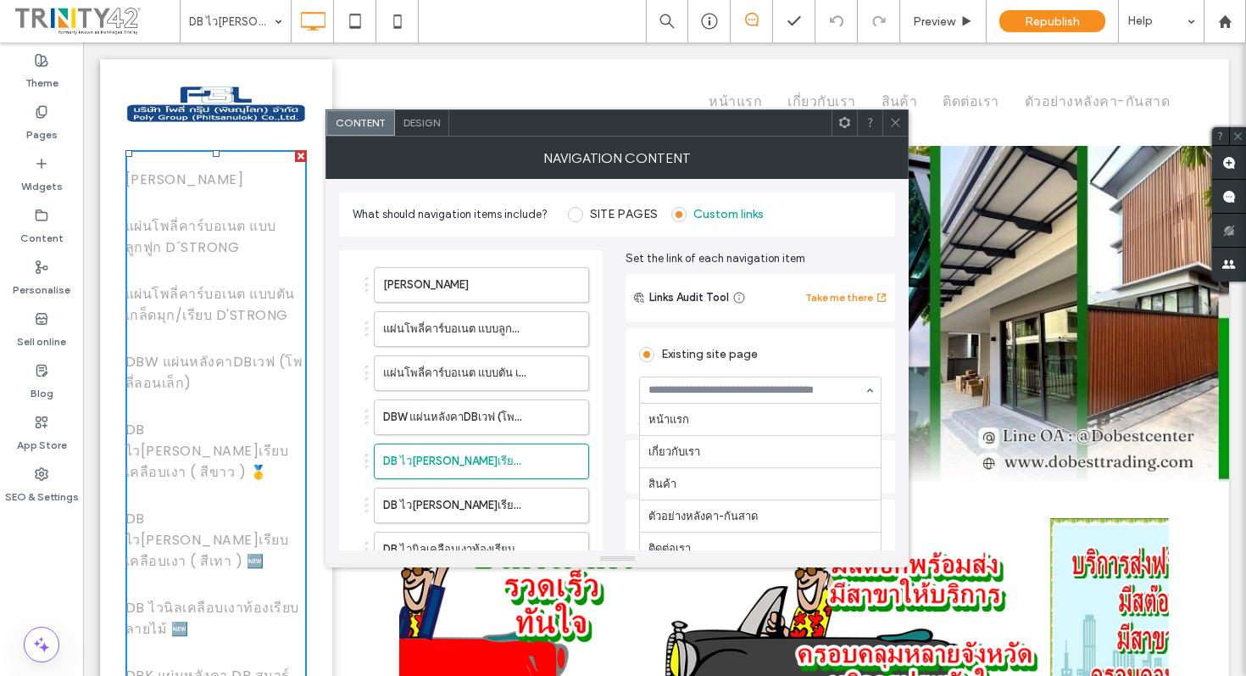
scroll to position [237, 0]
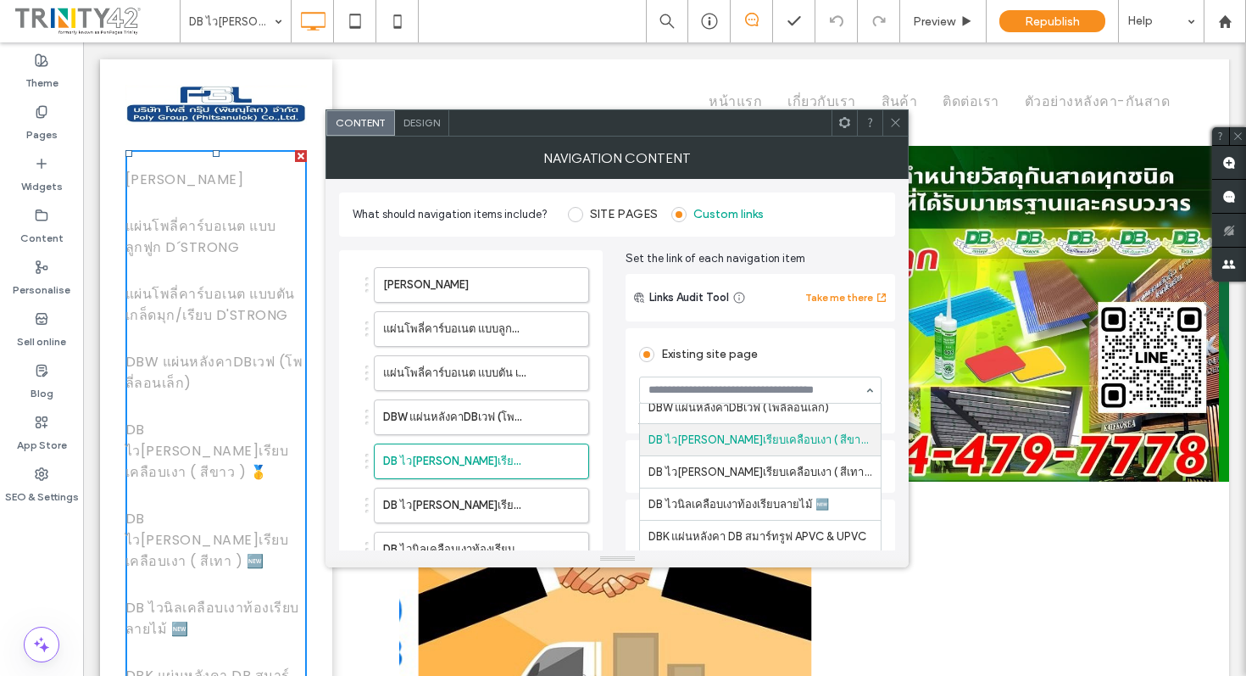
click at [905, 125] on div at bounding box center [895, 122] width 25 height 25
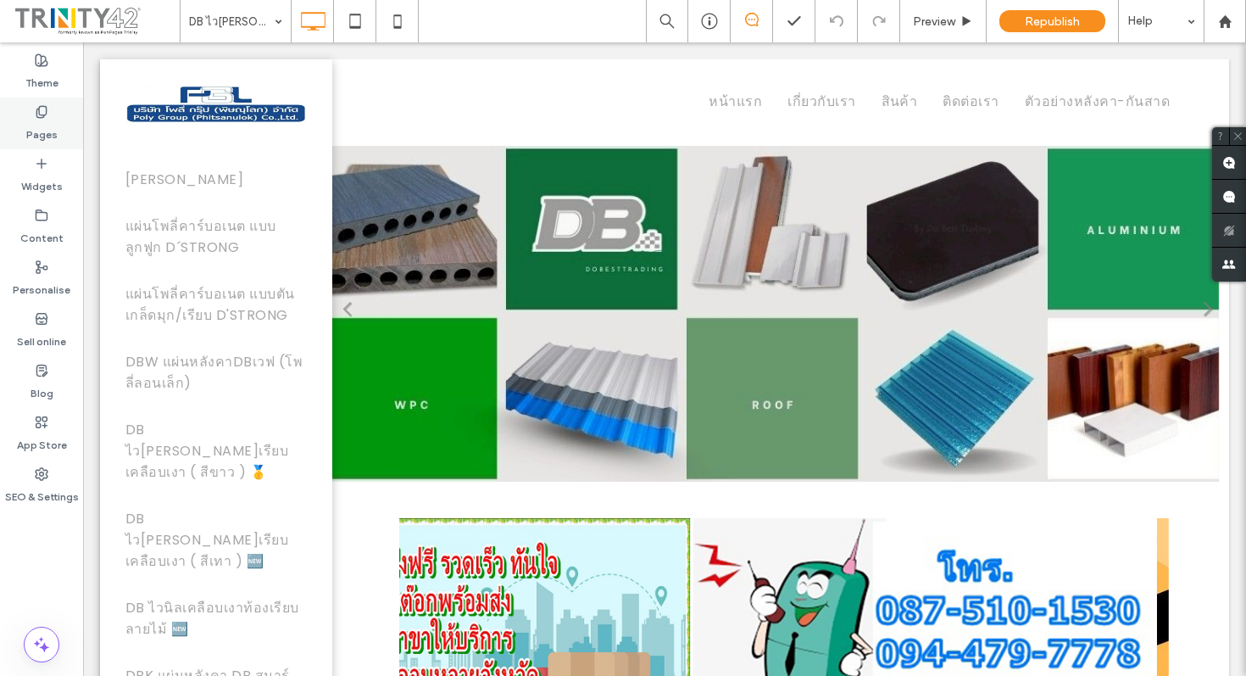
click at [29, 117] on div "Pages" at bounding box center [41, 124] width 83 height 52
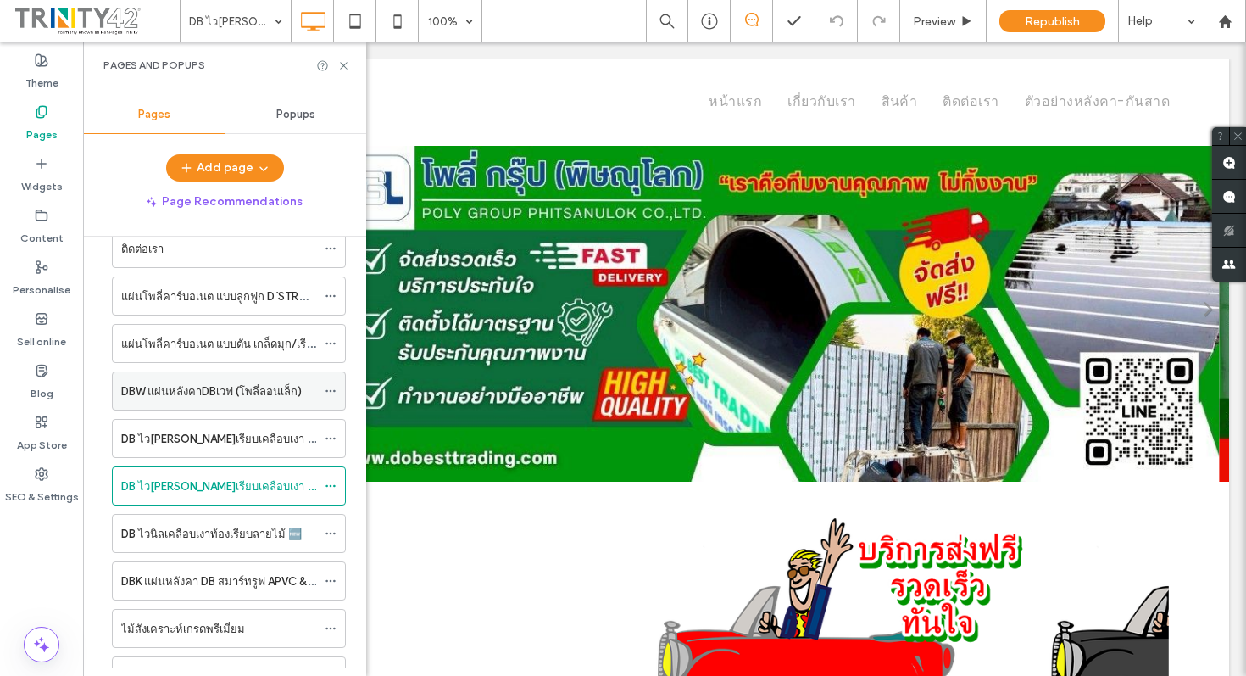
scroll to position [261, 0]
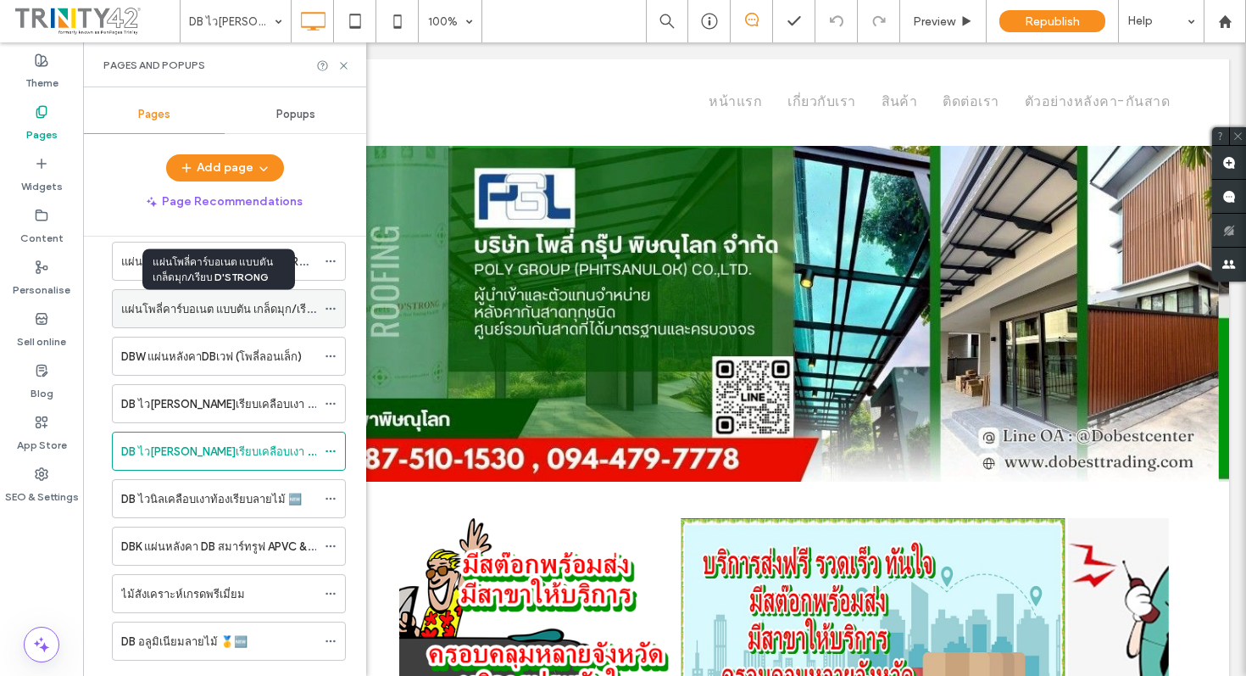
click at [167, 311] on label "แผ่นโพลี่คาร์บอเนต แบบตัน เกล็ดมุก/เรียบ D'STRONG" at bounding box center [250, 309] width 258 height 30
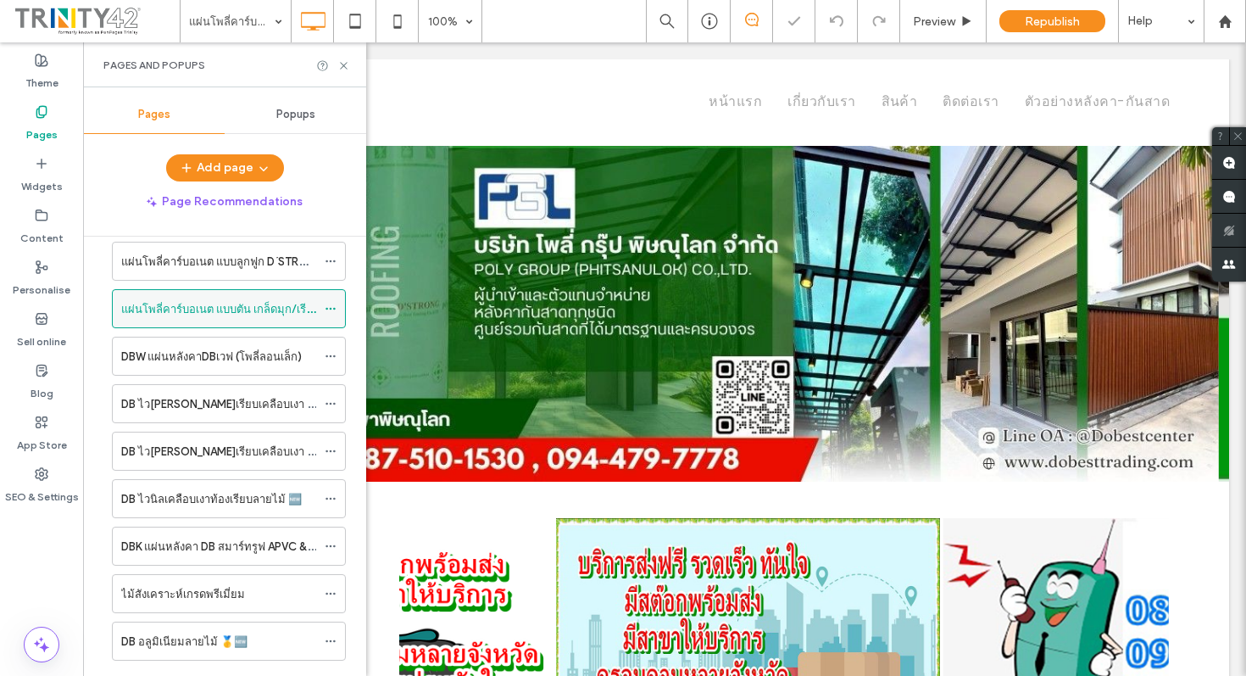
click at [333, 309] on use at bounding box center [330, 309] width 9 height 3
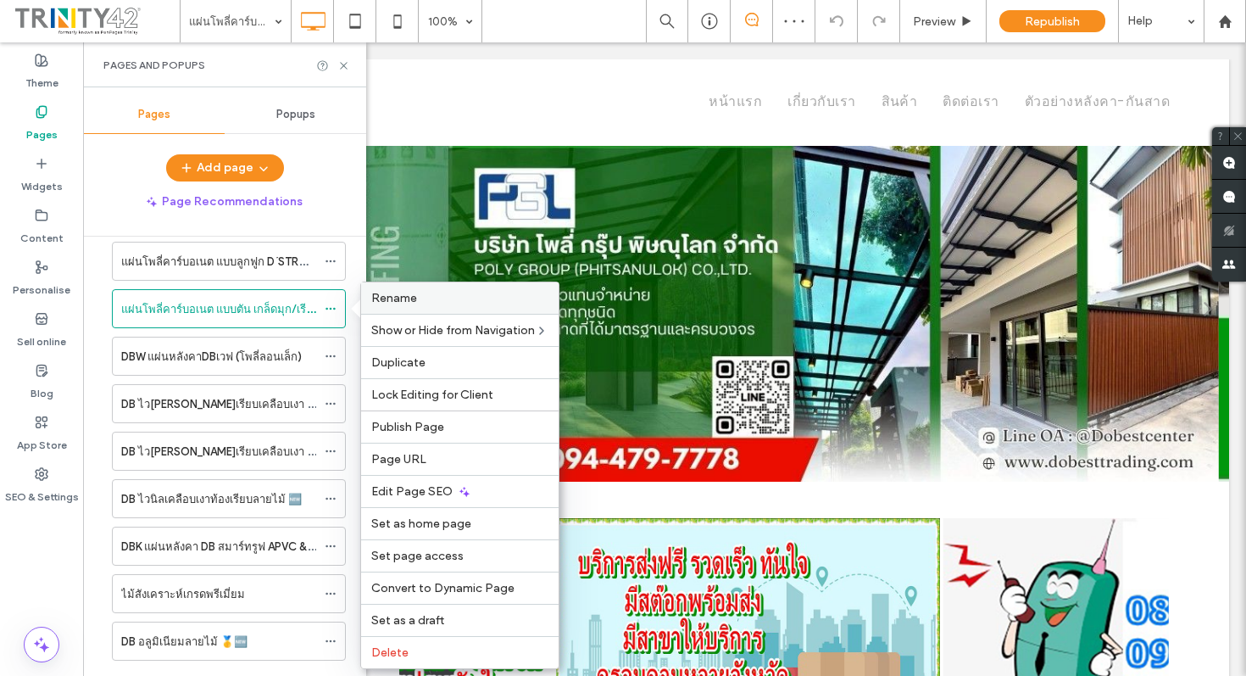
click at [432, 307] on div "Rename" at bounding box center [460, 297] width 198 height 31
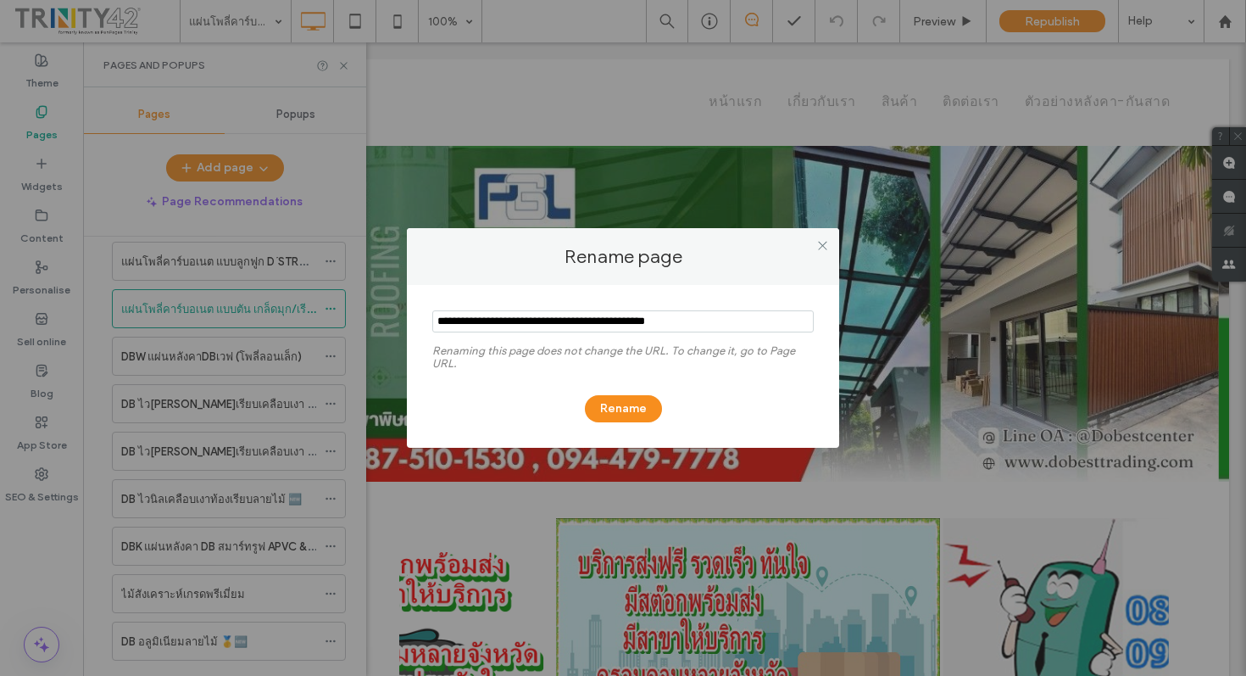
click at [717, 318] on input "notEmpty" at bounding box center [623, 321] width 382 height 22
click at [822, 242] on icon at bounding box center [822, 245] width 13 height 13
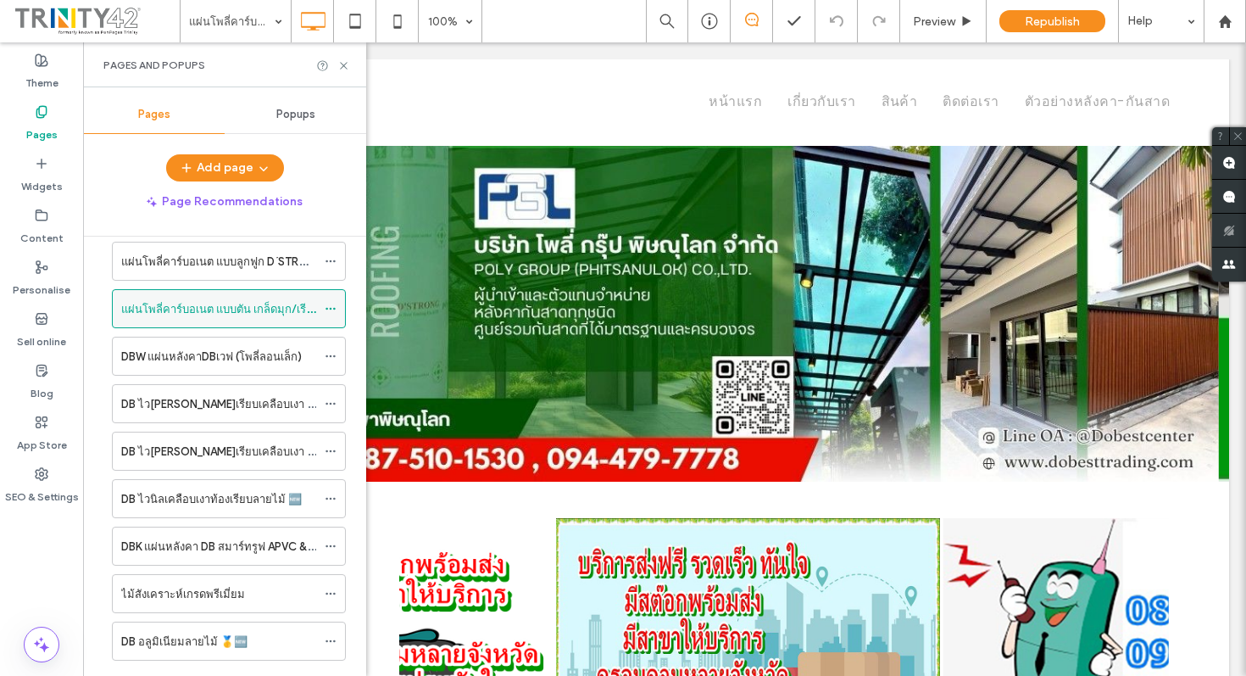
click at [330, 308] on use at bounding box center [330, 309] width 9 height 3
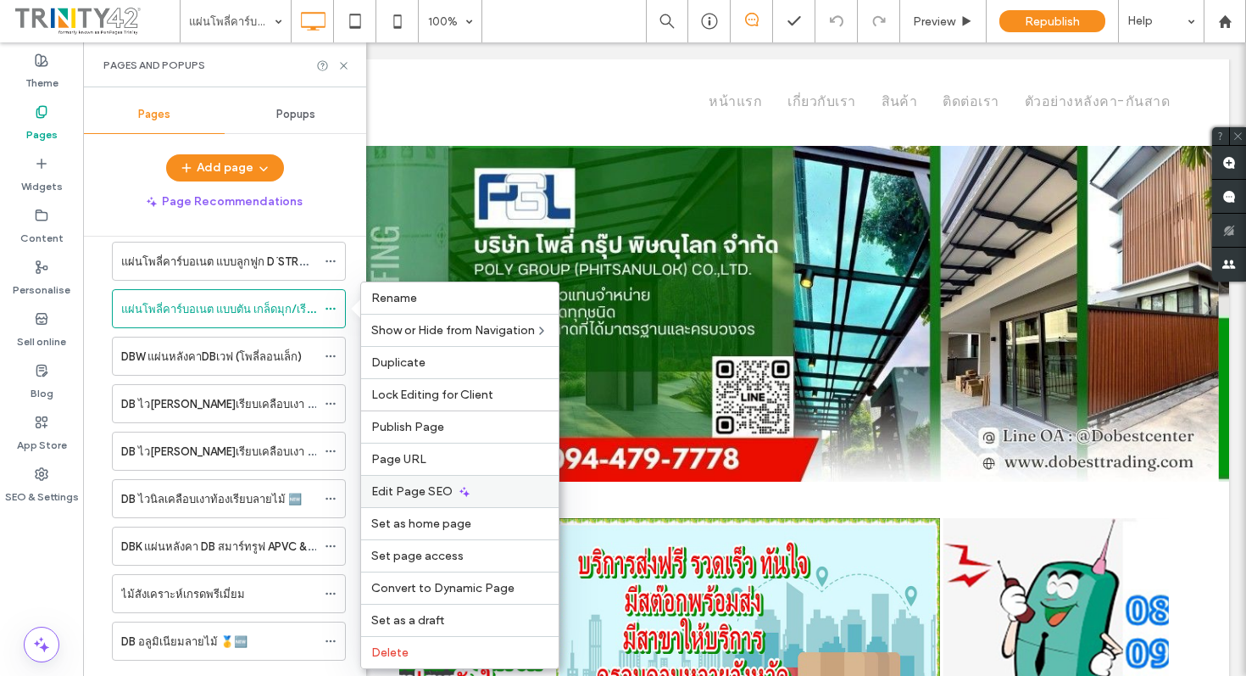
click at [485, 489] on div "Edit Page SEO" at bounding box center [460, 491] width 198 height 32
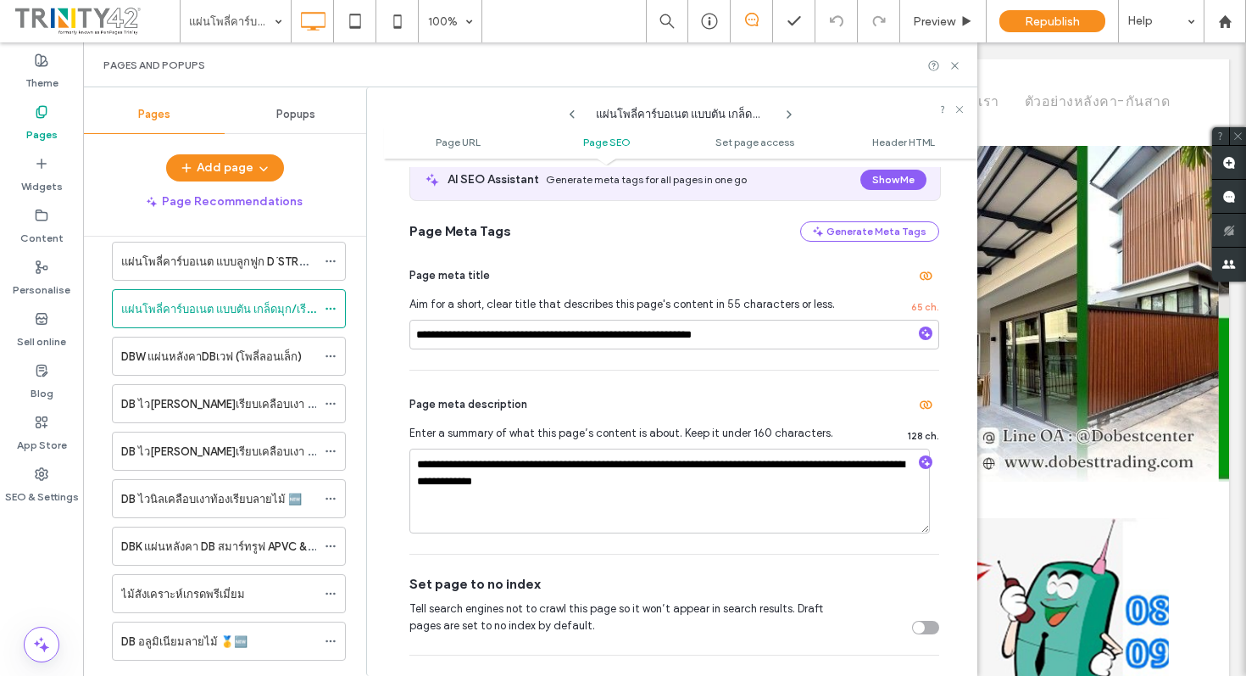
scroll to position [475, 0]
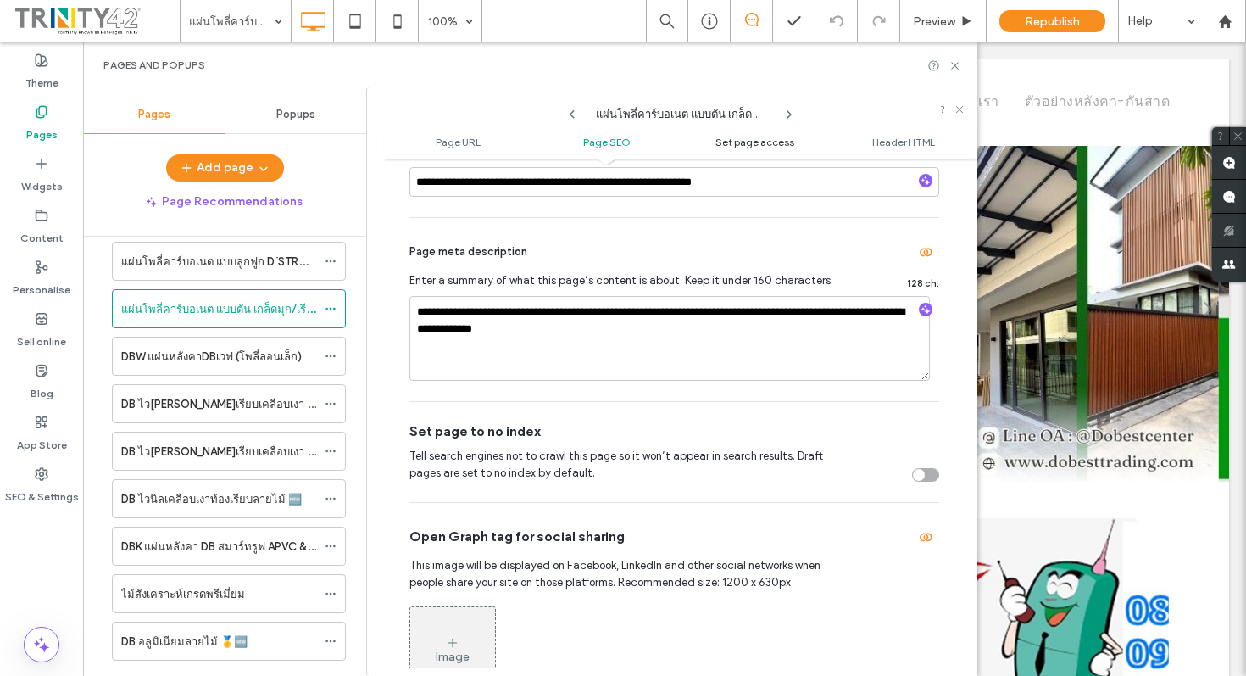
click at [749, 146] on span "Set page access" at bounding box center [755, 142] width 79 height 13
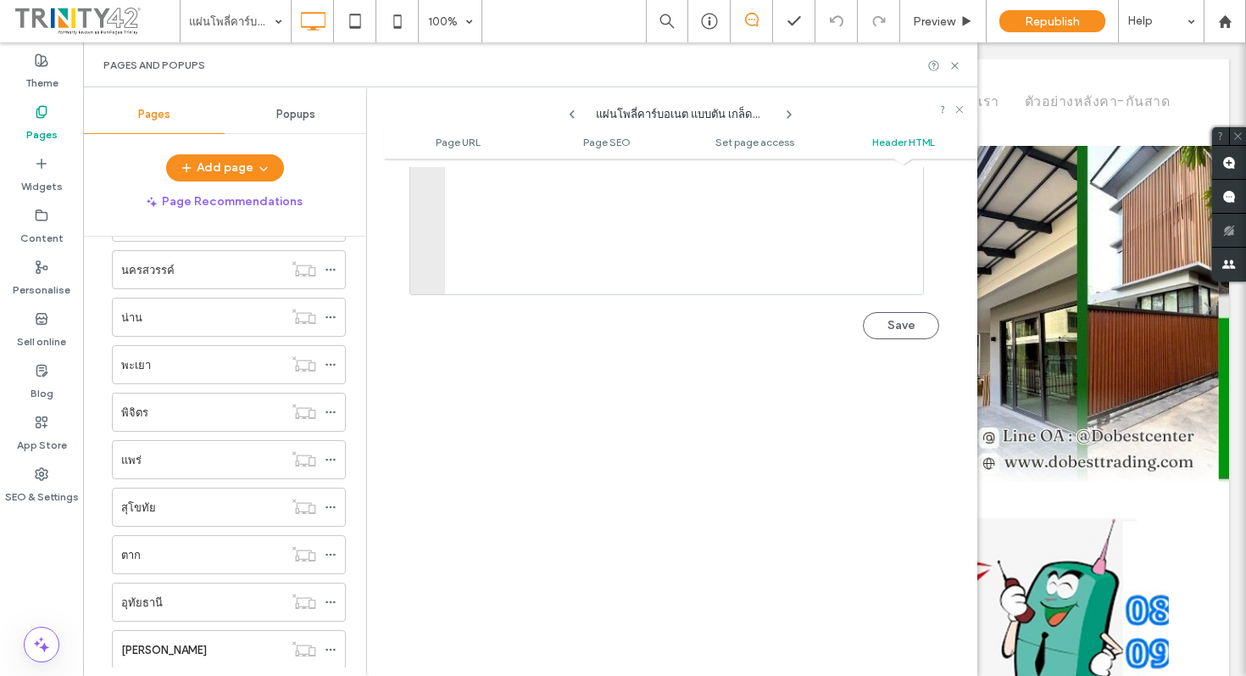
scroll to position [1816, 0]
click at [176, 605] on div "อุตรดิตถ์" at bounding box center [202, 606] width 162 height 18
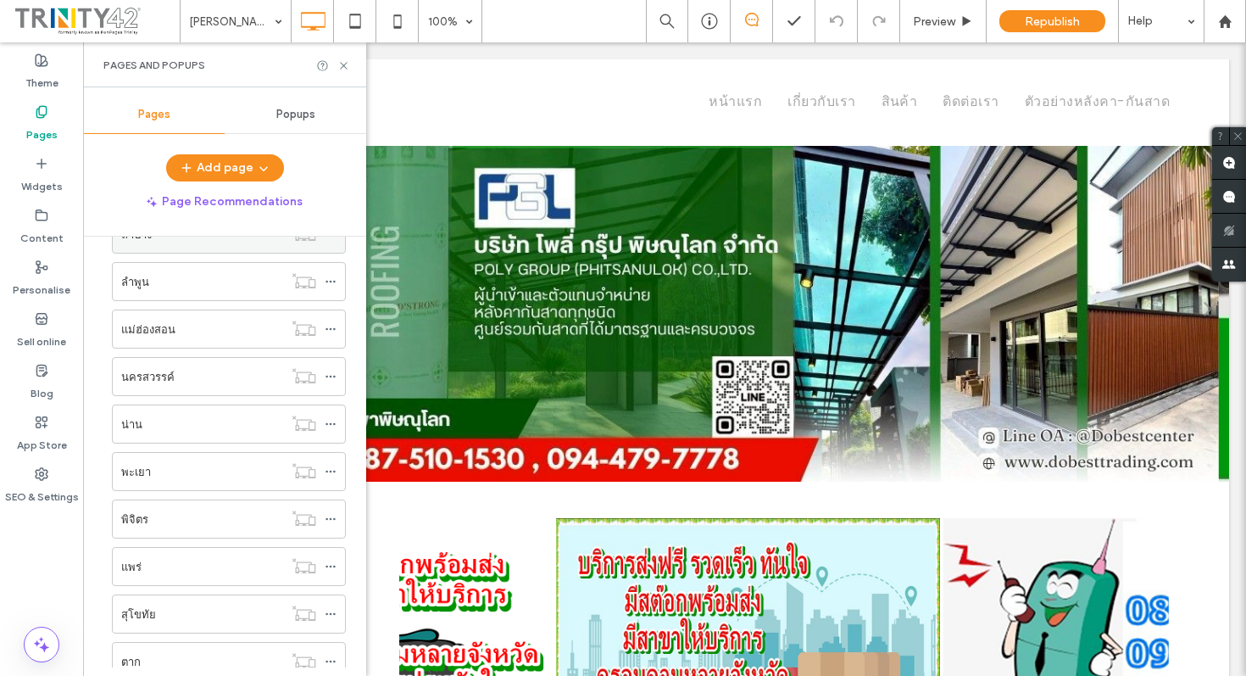
scroll to position [1816, 0]
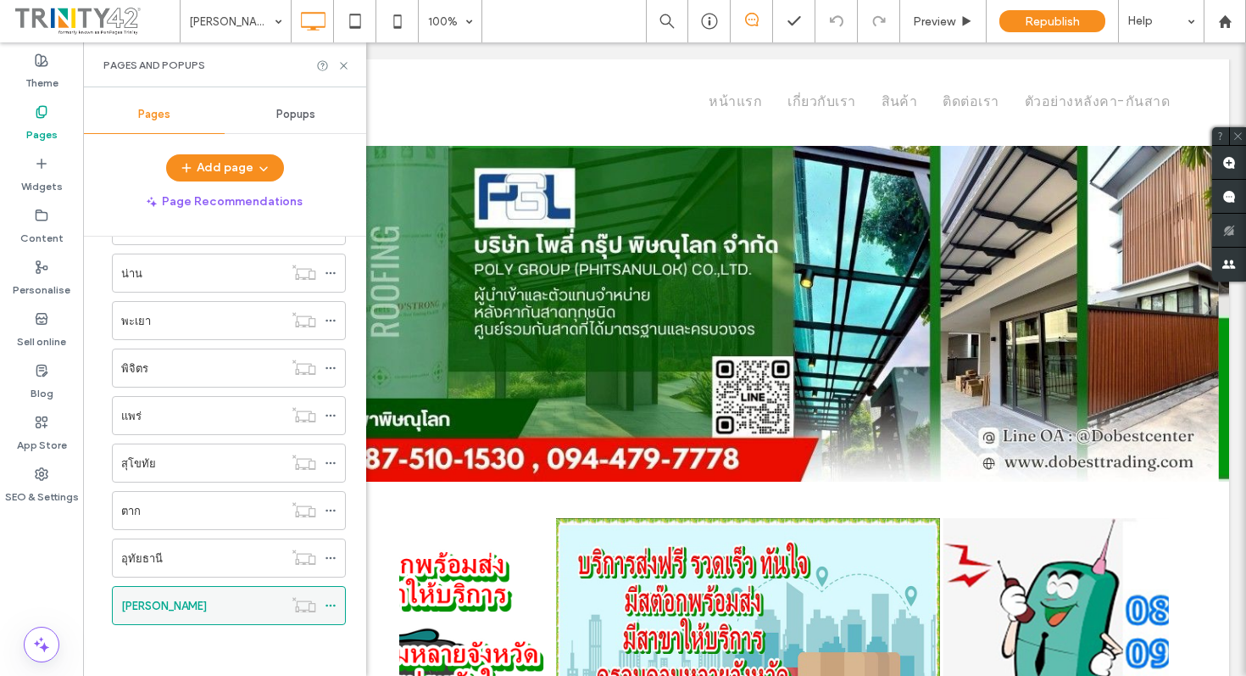
click at [336, 608] on icon at bounding box center [331, 605] width 12 height 12
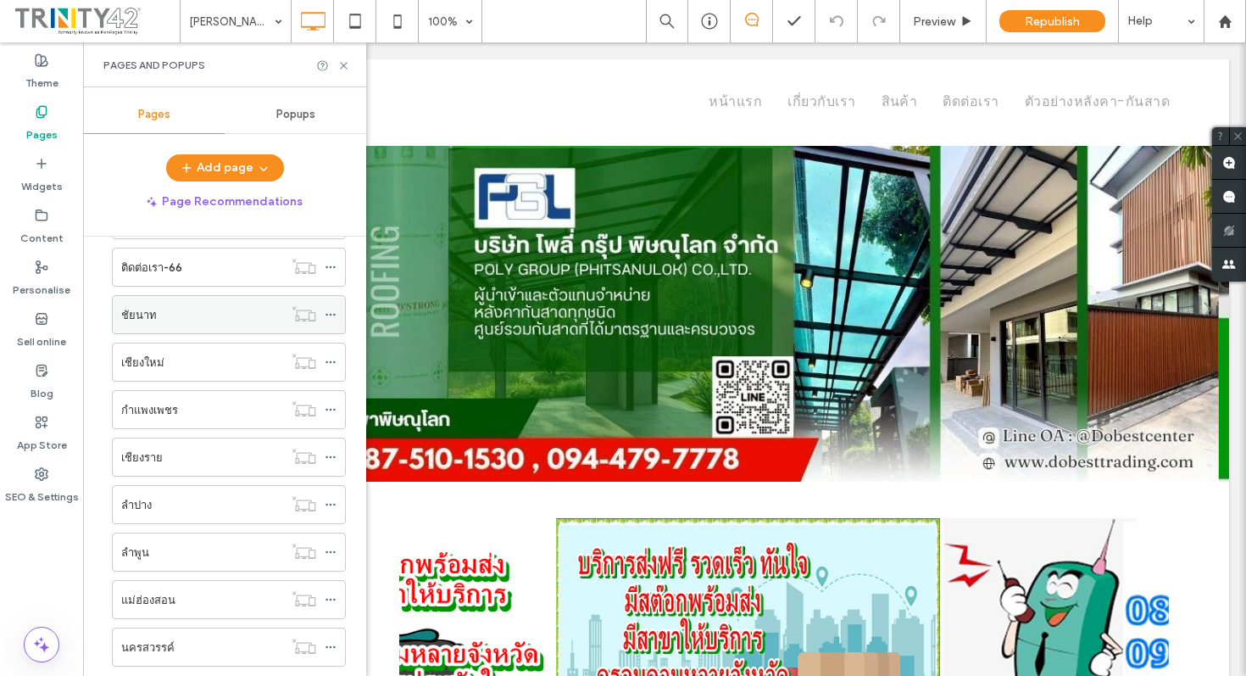
scroll to position [1246, 0]
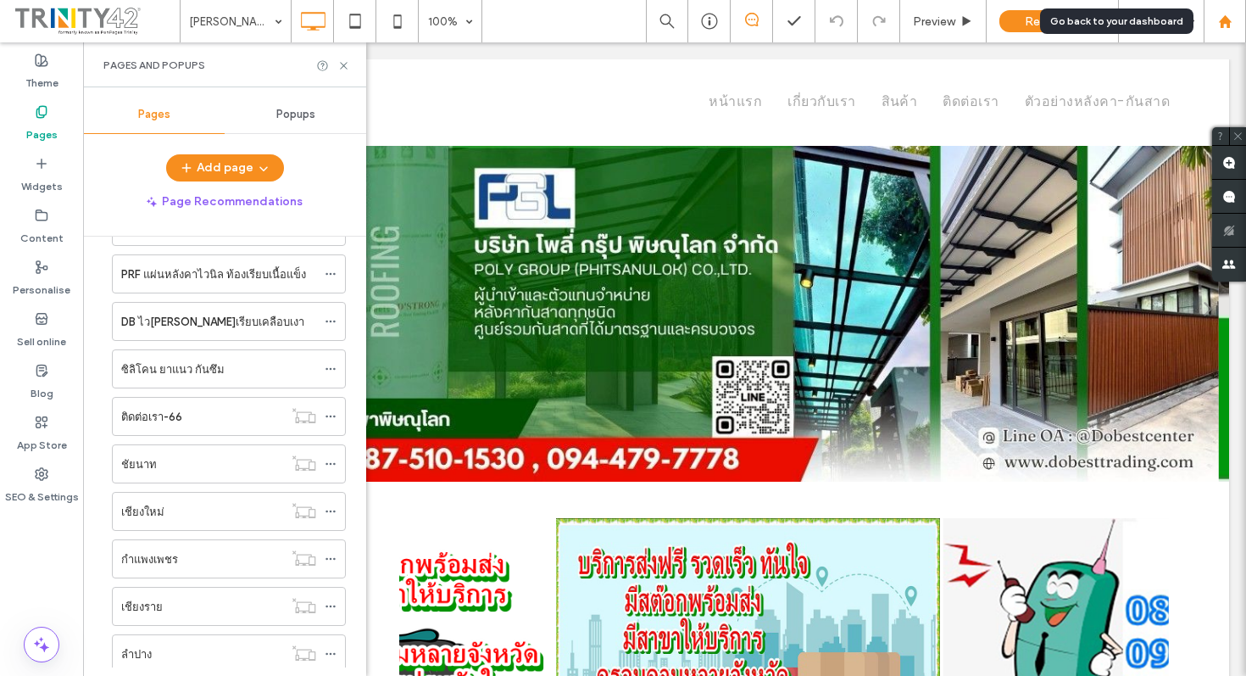
click at [1235, 24] on div at bounding box center [1225, 21] width 41 height 14
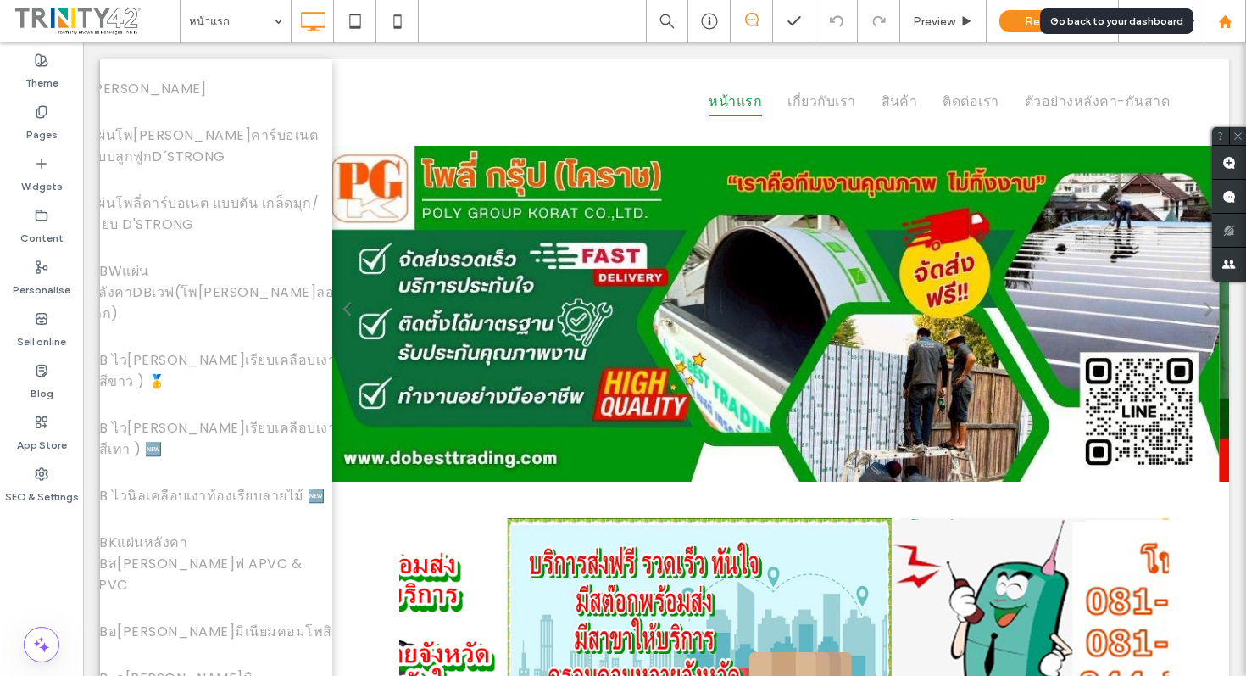
click at [1228, 27] on use at bounding box center [1224, 20] width 13 height 13
